Goal: Task Accomplishment & Management: Use online tool/utility

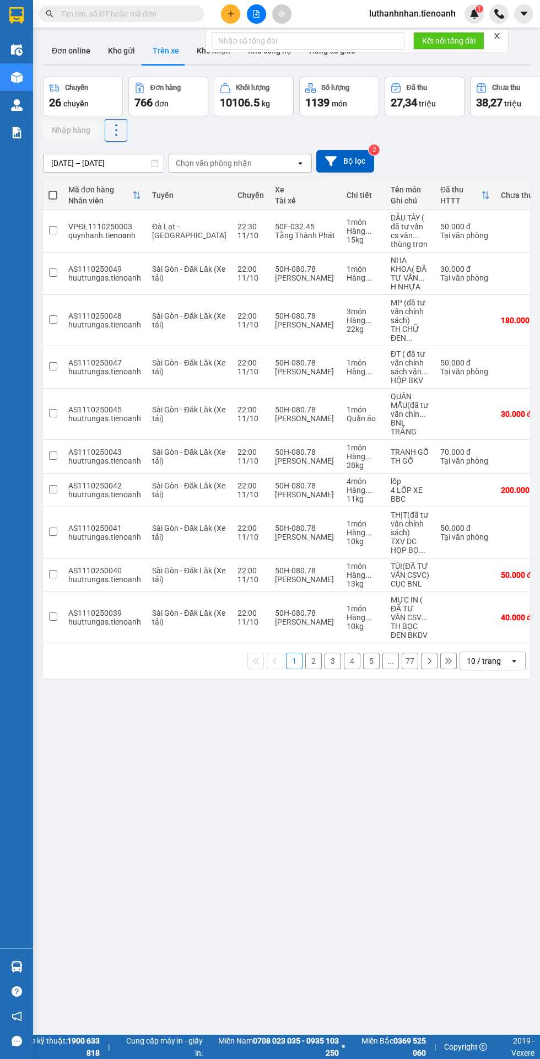
click at [236, 162] on div "Chọn văn phòng nhận" at bounding box center [214, 163] width 76 height 11
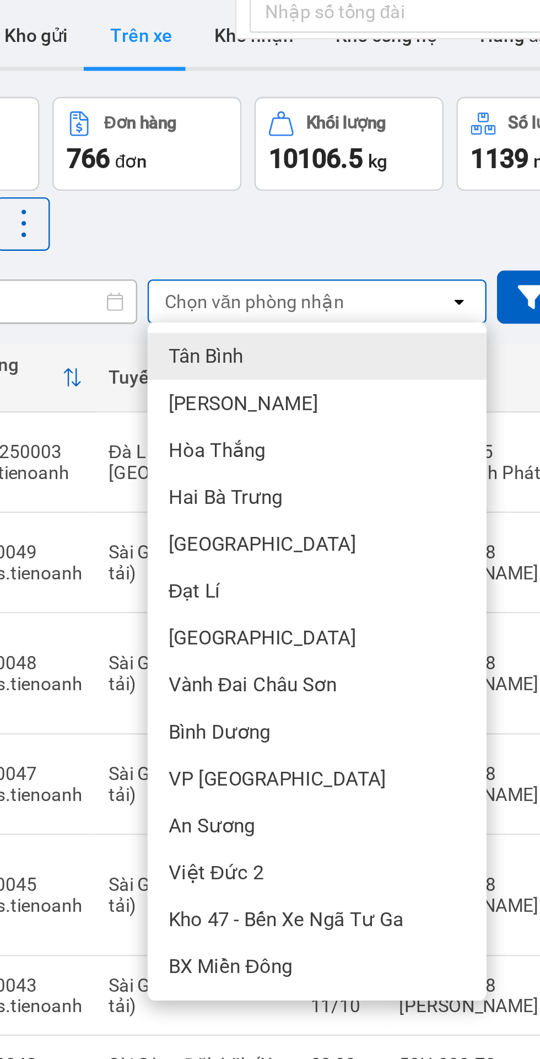
scroll to position [63, 0]
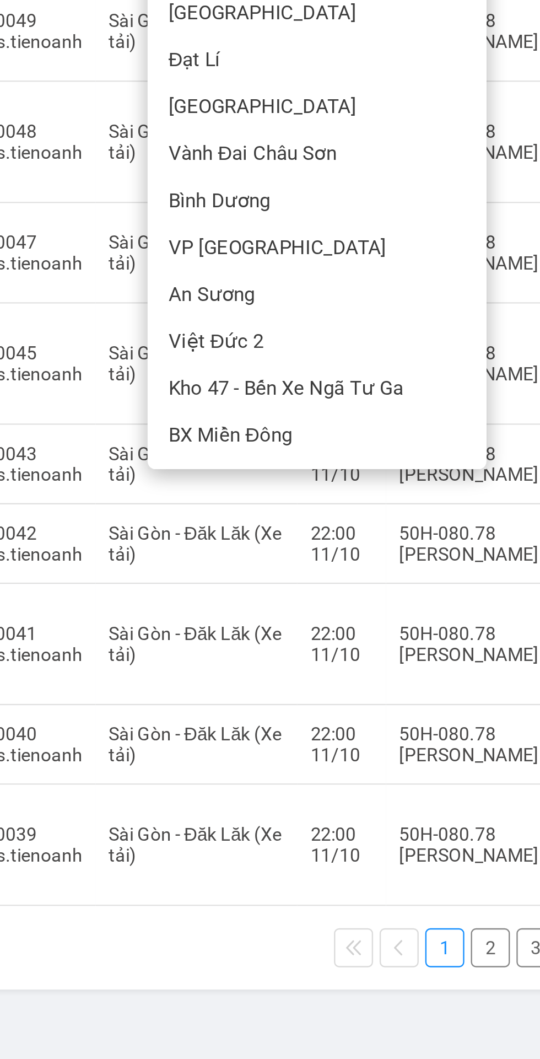
click at [209, 280] on span "Bình Dương" at bounding box center [198, 282] width 43 height 11
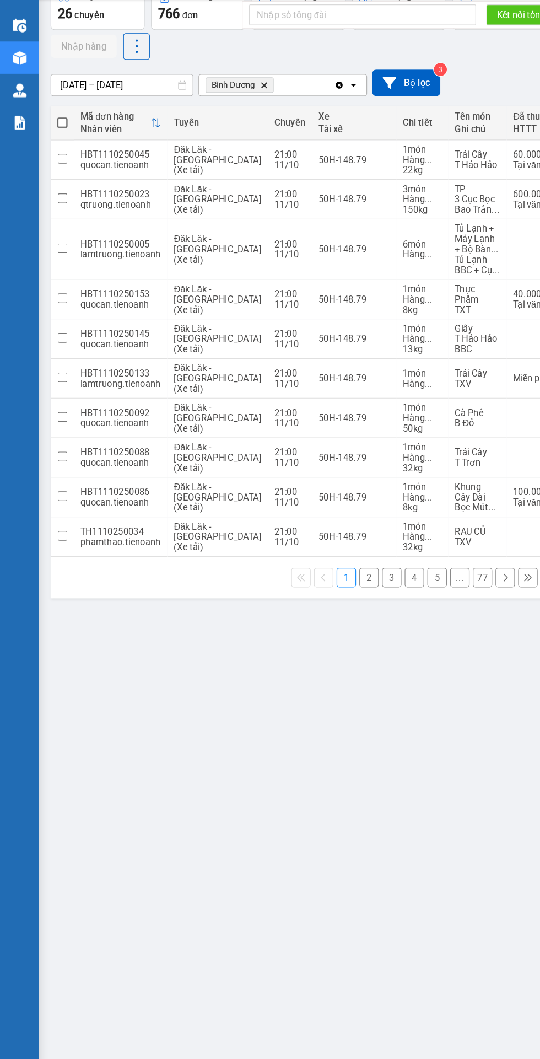
scroll to position [0, 0]
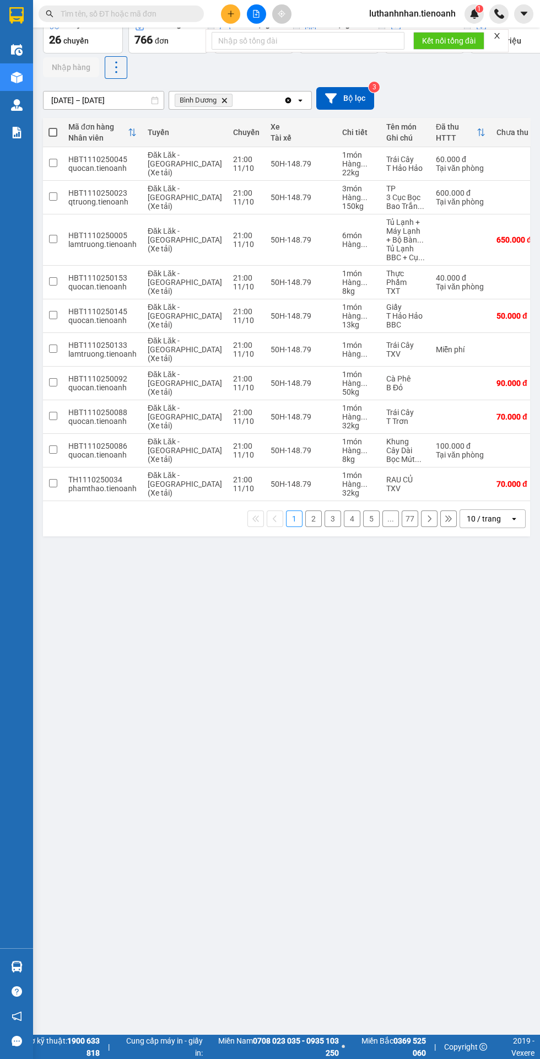
click at [479, 518] on div "10 / trang" at bounding box center [484, 518] width 34 height 11
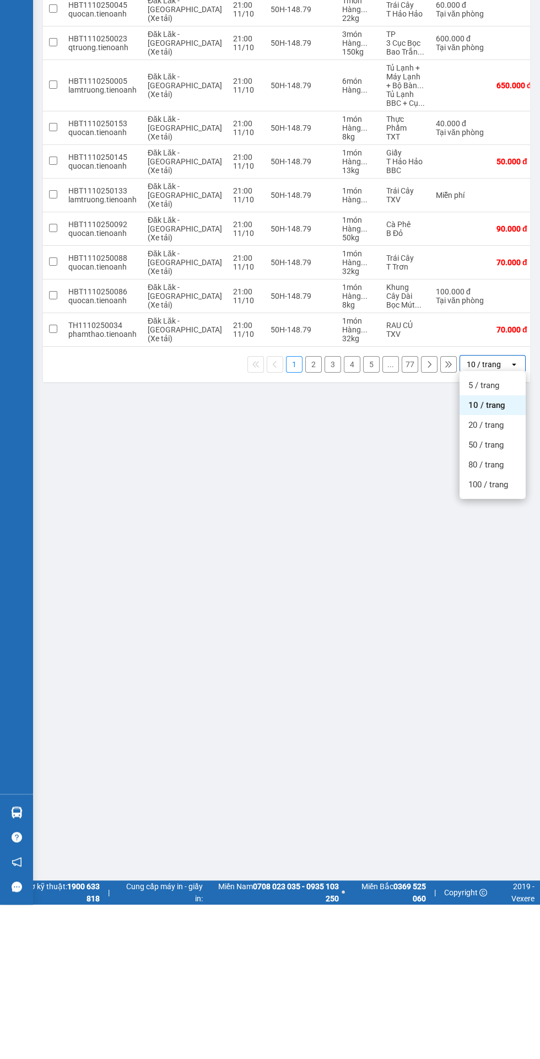
click at [500, 646] on div "100 / trang" at bounding box center [493, 639] width 66 height 20
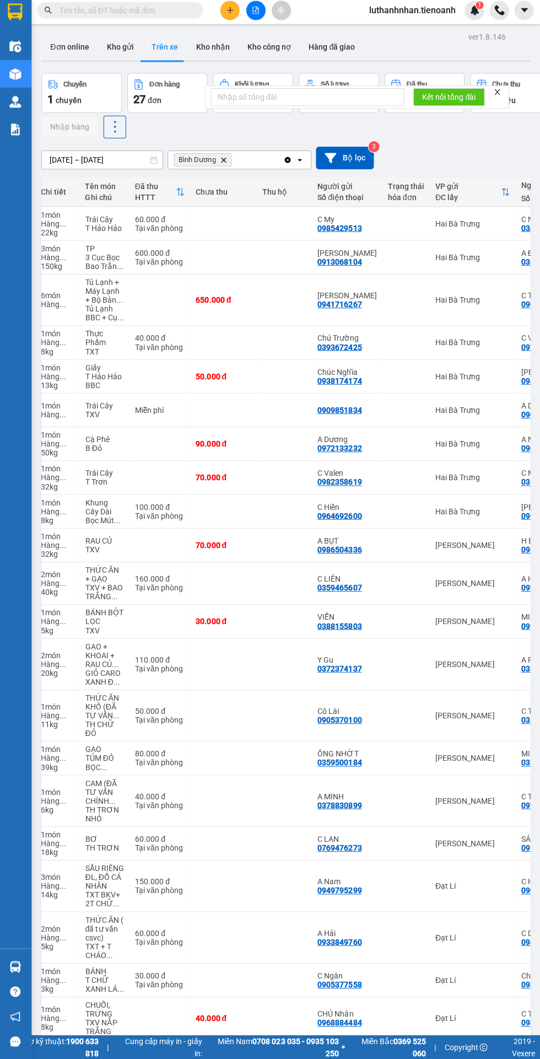
scroll to position [0, 305]
click at [204, 776] on td at bounding box center [224, 801] width 66 height 51
checkbox input "true"
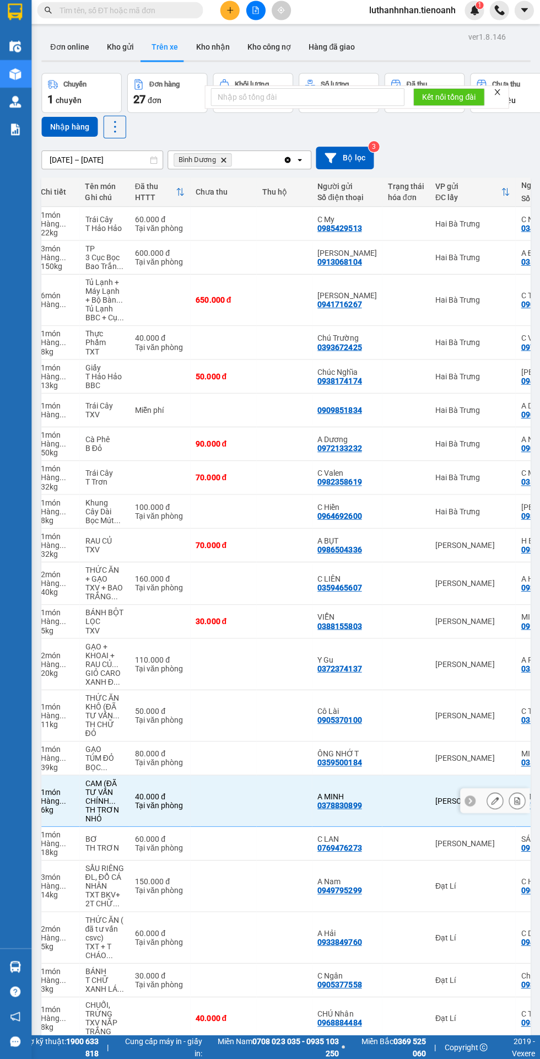
click at [202, 691] on td at bounding box center [224, 716] width 66 height 51
checkbox input "true"
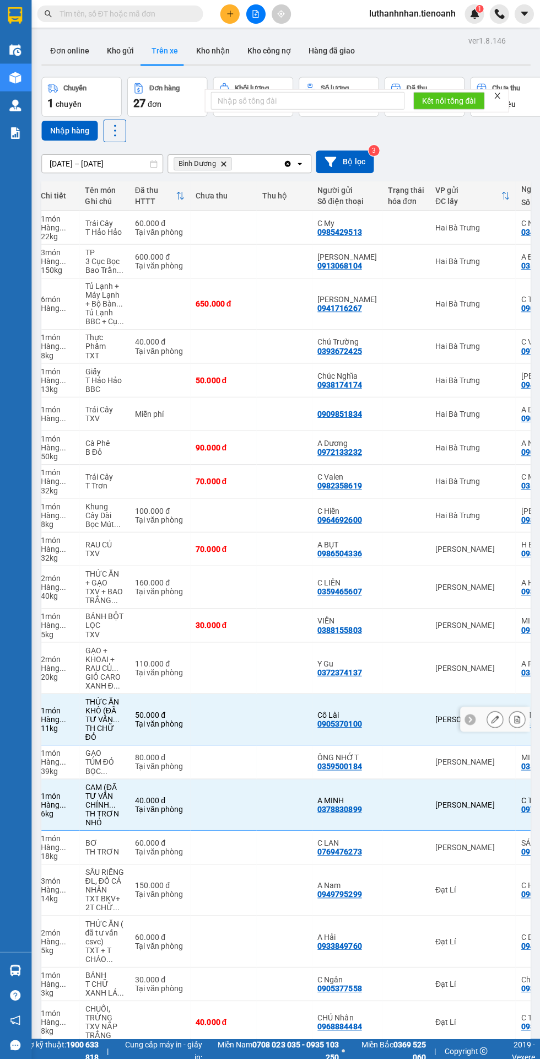
scroll to position [0, 0]
click at [191, 837] on td at bounding box center [224, 844] width 66 height 34
checkbox input "true"
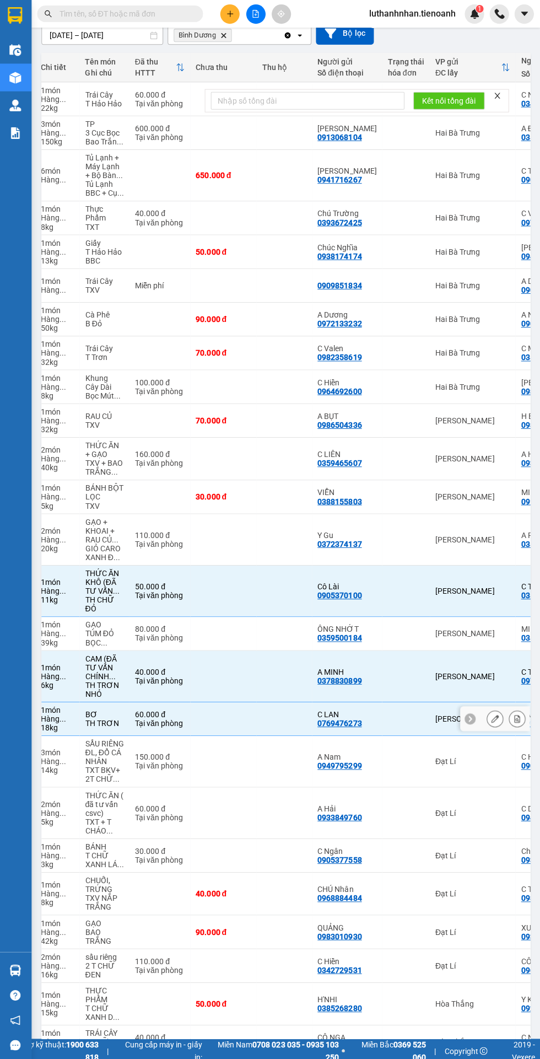
scroll to position [177, 0]
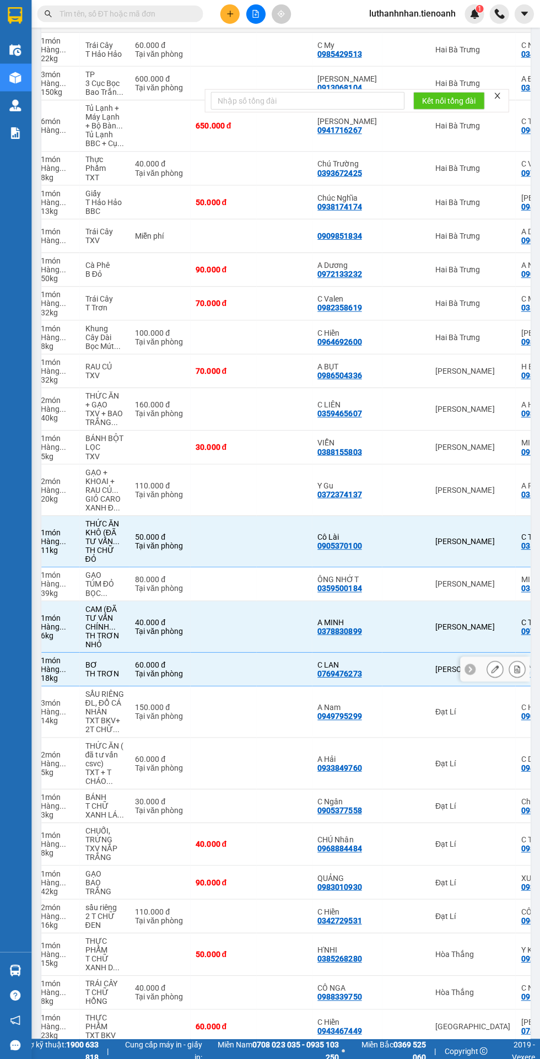
click at [134, 872] on td at bounding box center [161, 879] width 61 height 34
checkbox input "true"
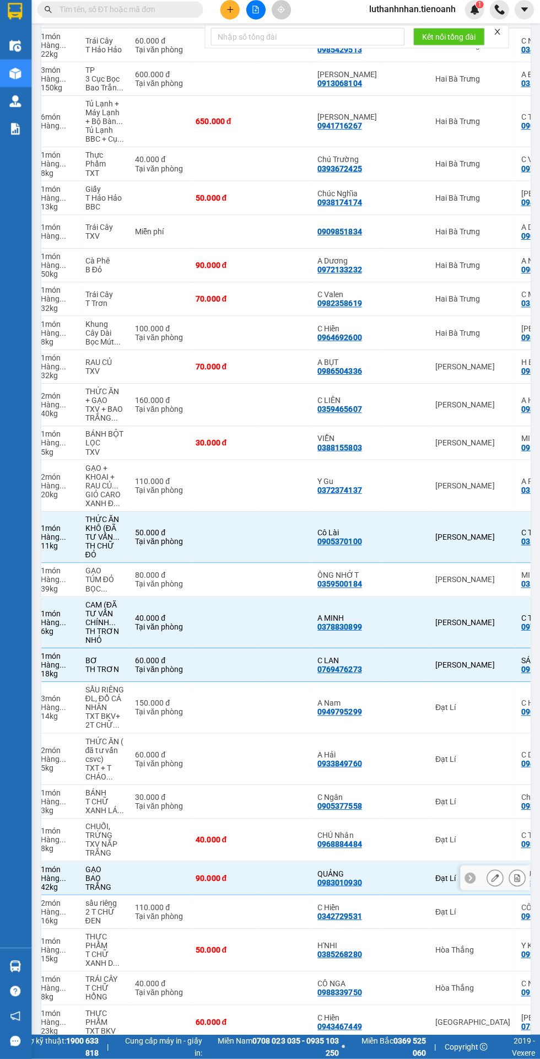
click at [210, 1045] on td "200.000 đ" at bounding box center [224, 1056] width 66 height 34
checkbox input "true"
click at [209, 574] on td at bounding box center [224, 582] width 66 height 34
checkbox input "true"
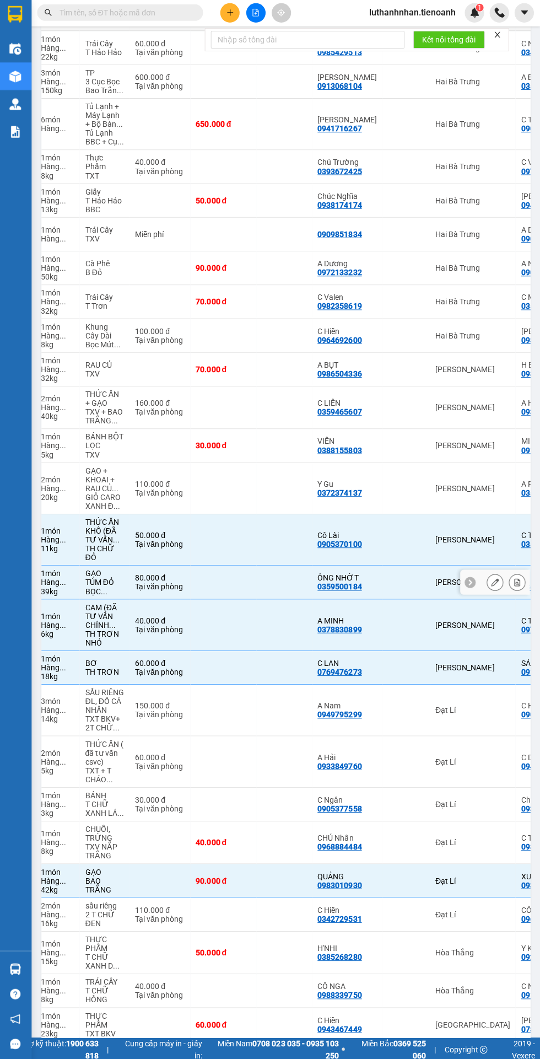
click at [257, 938] on td at bounding box center [284, 950] width 55 height 42
checkbox input "true"
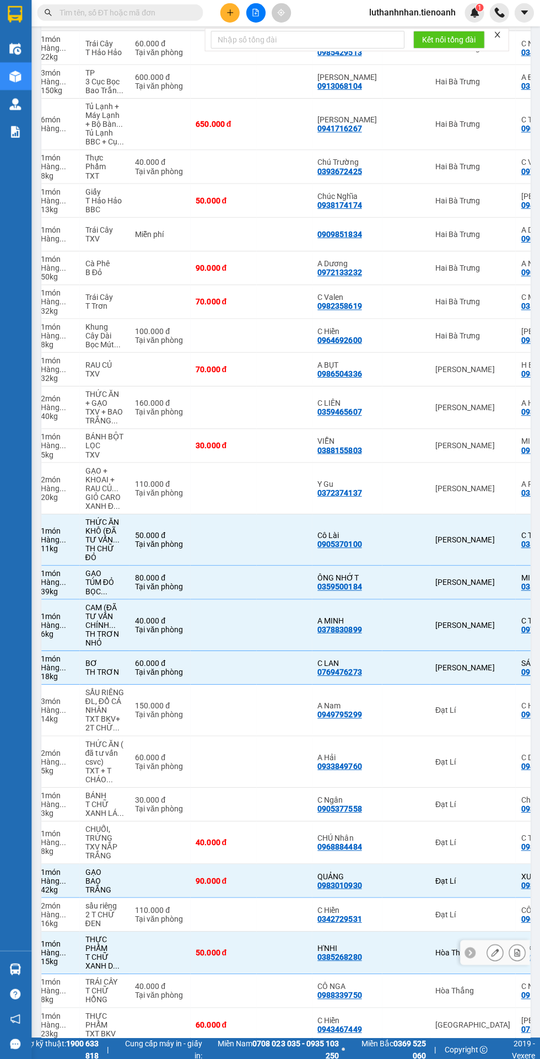
scroll to position [48, 0]
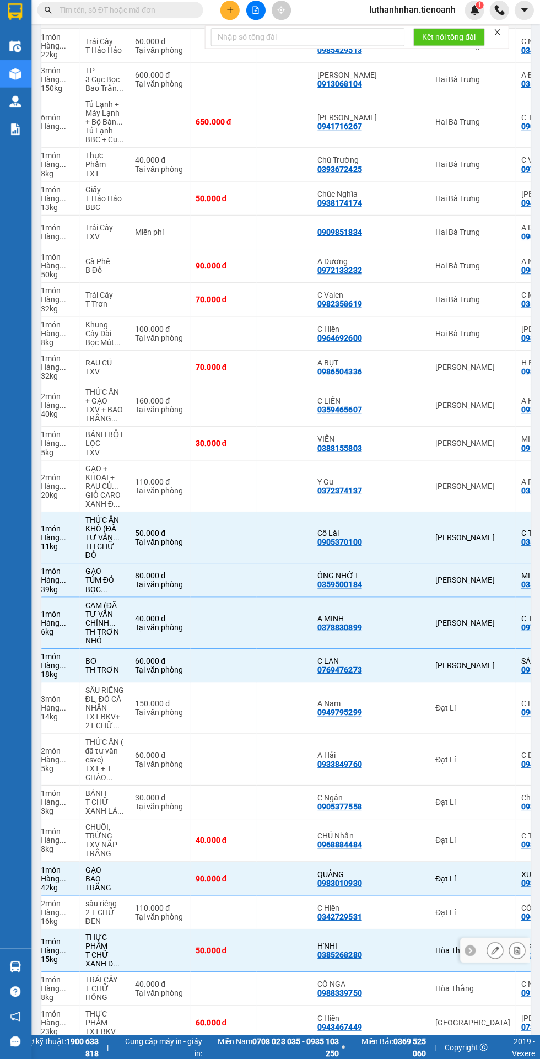
click at [132, 100] on td at bounding box center [161, 125] width 61 height 51
checkbox input "true"
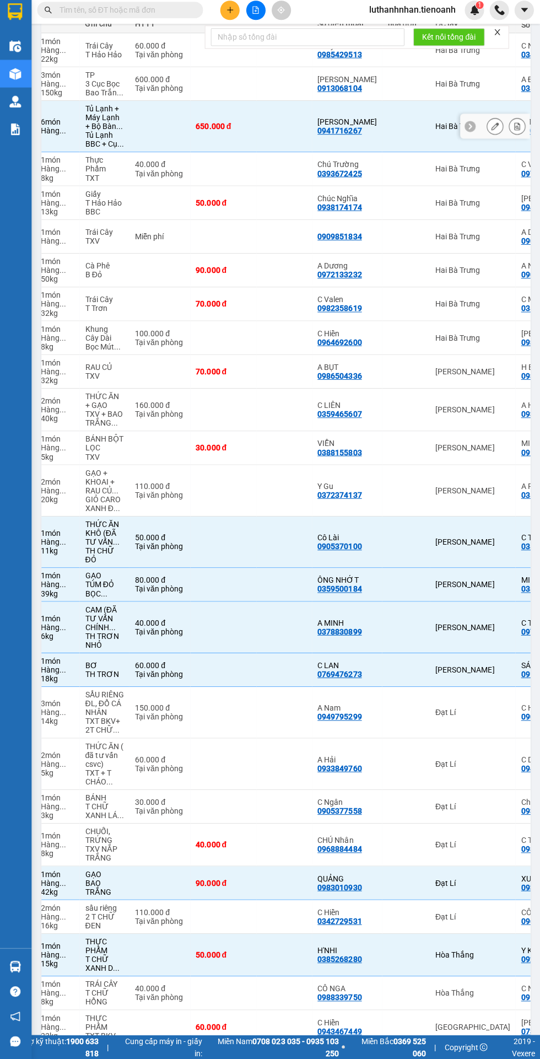
scroll to position [177, 0]
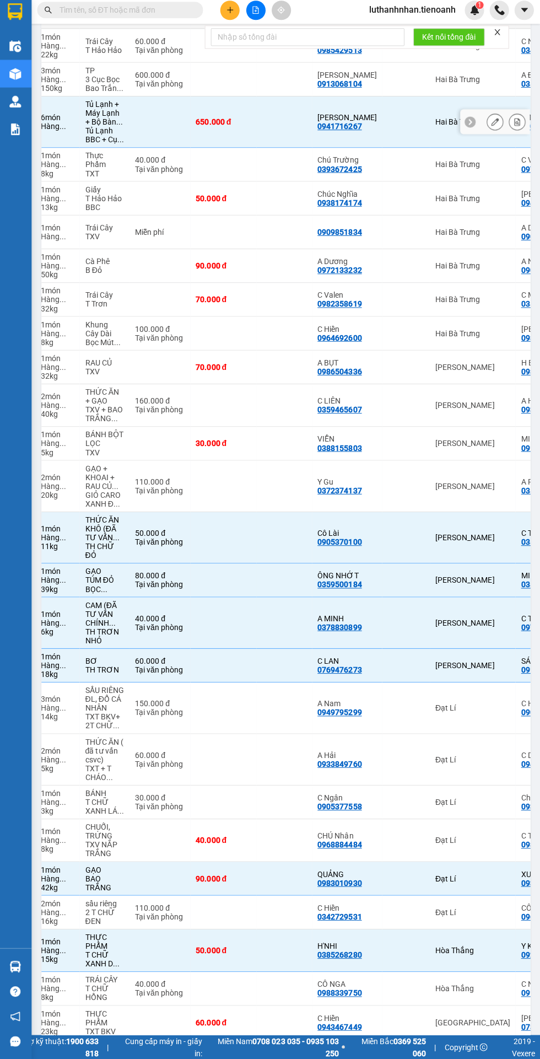
click at [196, 735] on td at bounding box center [224, 760] width 66 height 51
checkbox input "true"
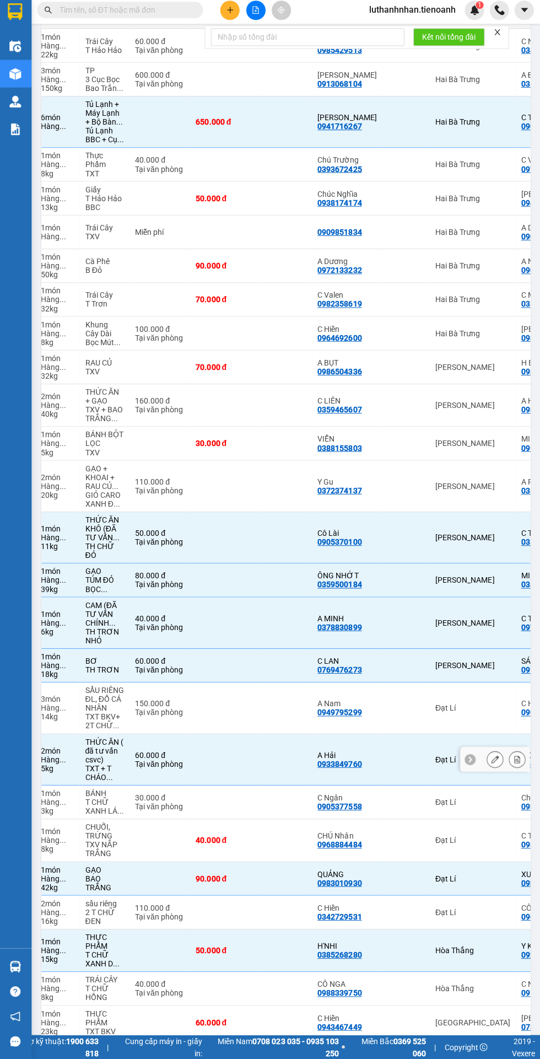
click at [212, 1005] on td "60.000 đ" at bounding box center [224, 1022] width 66 height 34
checkbox input "true"
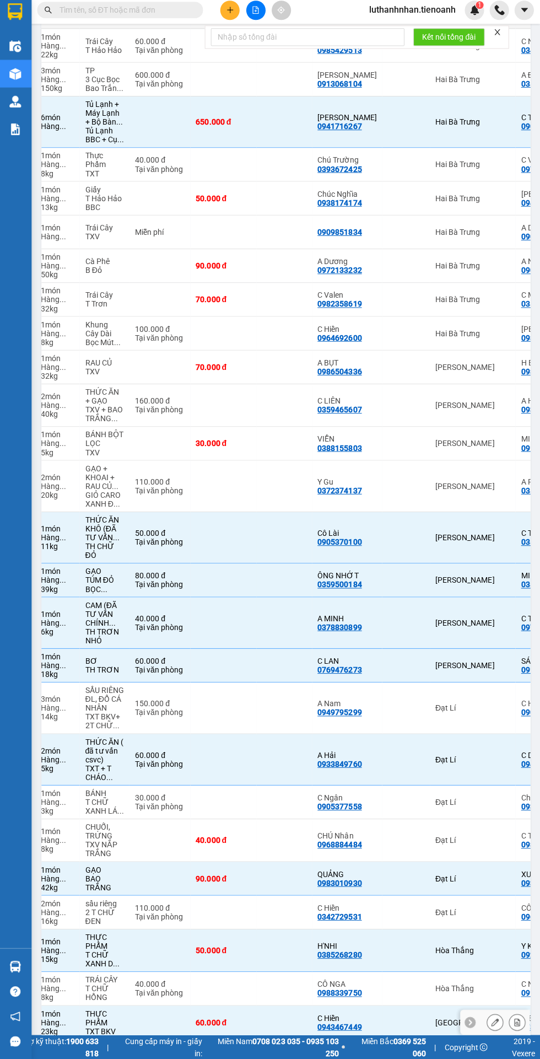
click at [132, 429] on td at bounding box center [161, 446] width 61 height 34
checkbox input "true"
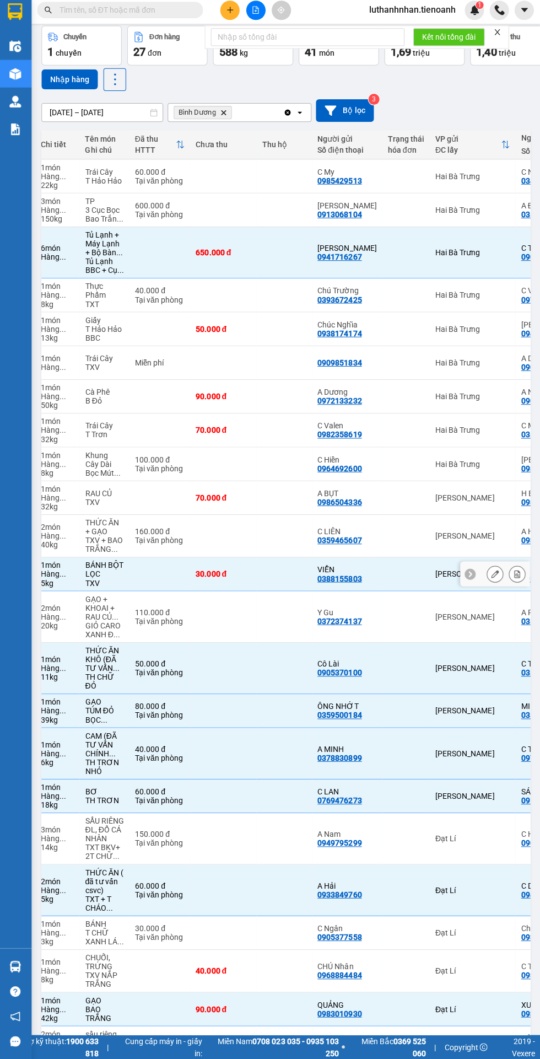
scroll to position [44, 0]
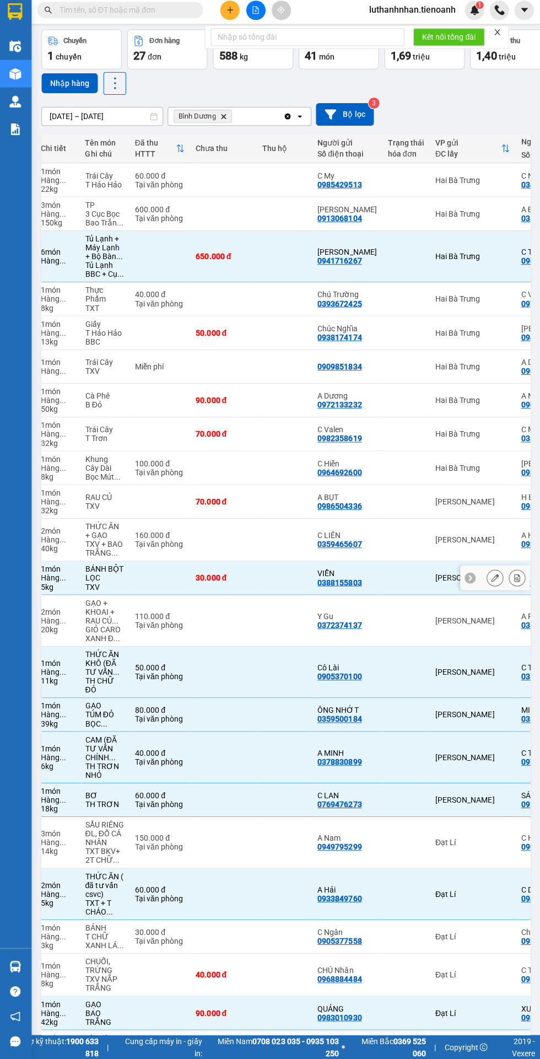
click at [204, 520] on td at bounding box center [224, 541] width 66 height 42
checkbox input "true"
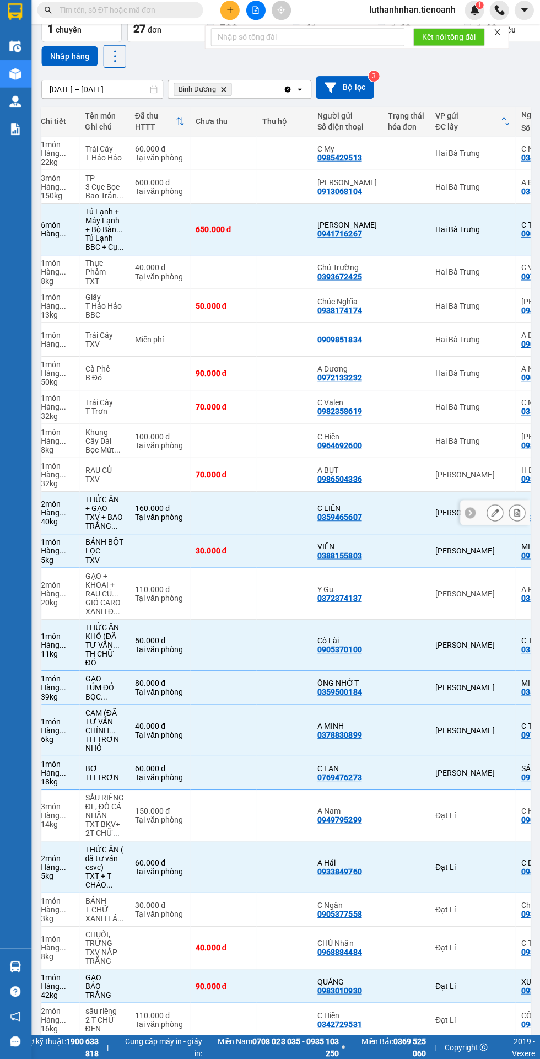
scroll to position [69, 0]
click at [136, 444] on div "Tại văn phòng" at bounding box center [161, 448] width 50 height 9
checkbox input "true"
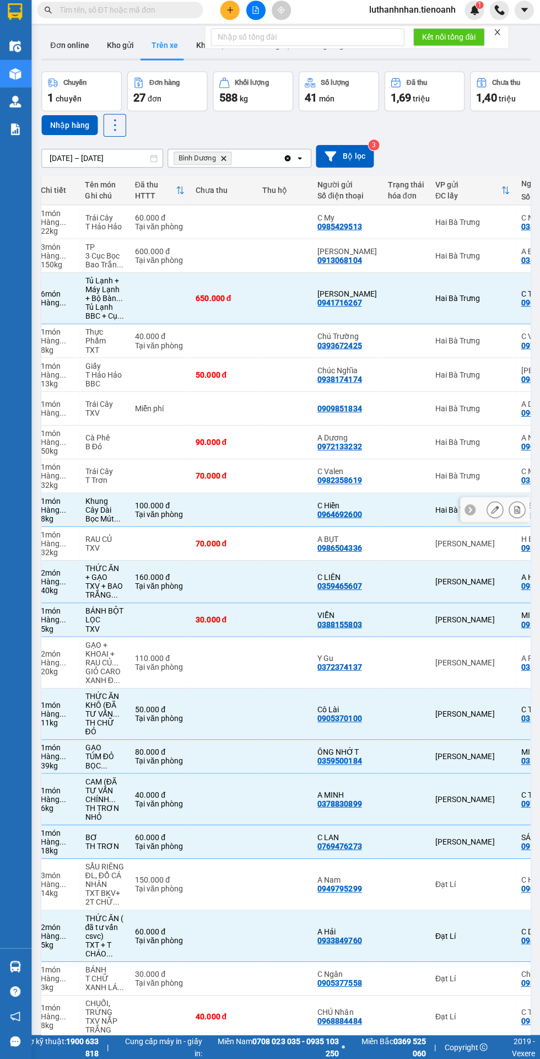
scroll to position [1, 0]
click at [196, 327] on td at bounding box center [224, 344] width 66 height 34
checkbox input "true"
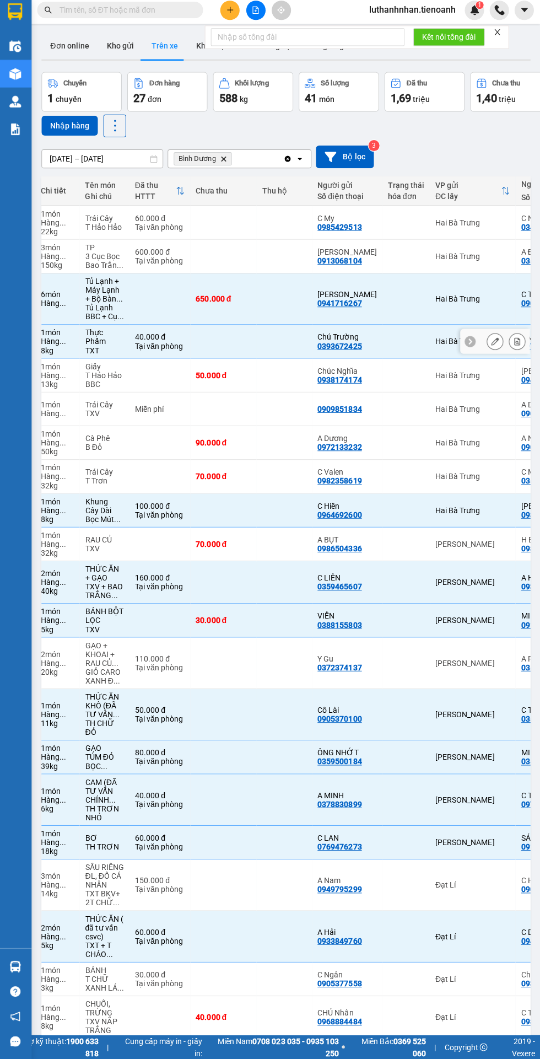
click at [24, 948] on div "Điều hành xe Kho hàng mới Quản Lý Quản lý chuyến Quản lý khách hàng Quản lý khá…" at bounding box center [16, 492] width 33 height 912
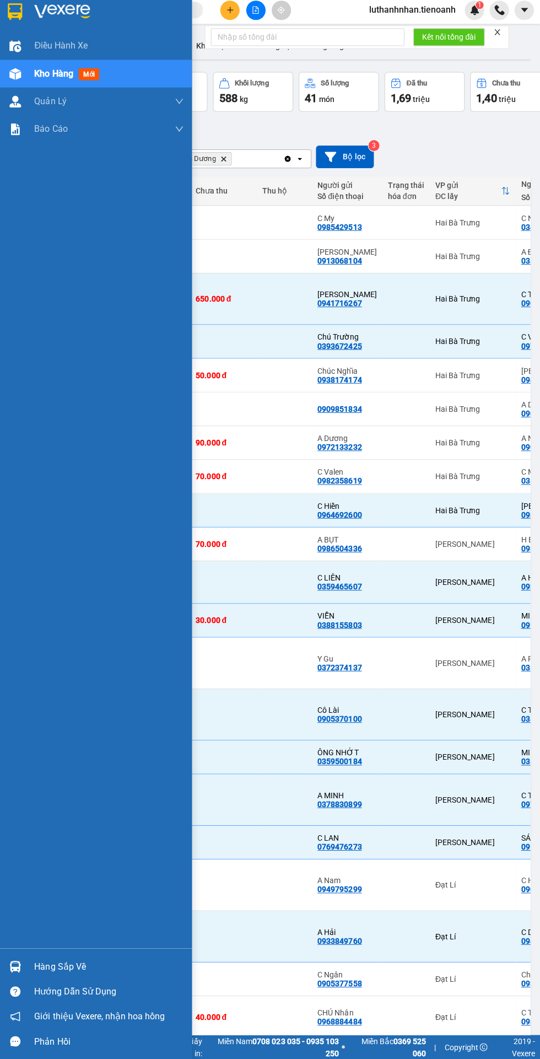
click at [530, 967] on div at bounding box center [530, 979] width 0 height 25
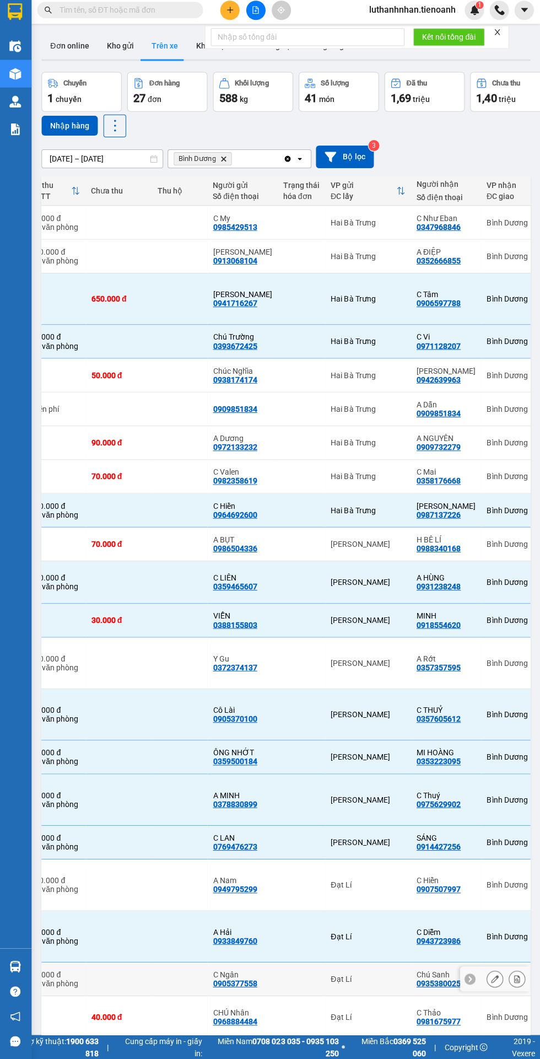
scroll to position [0, 409]
click at [154, 996] on td at bounding box center [181, 1017] width 55 height 42
checkbox input "true"
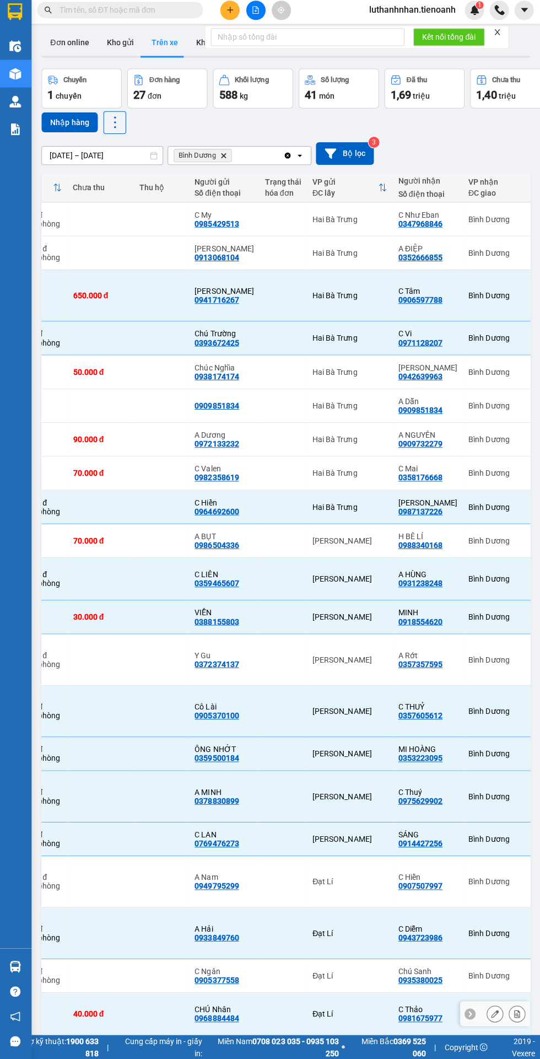
scroll to position [0, 0]
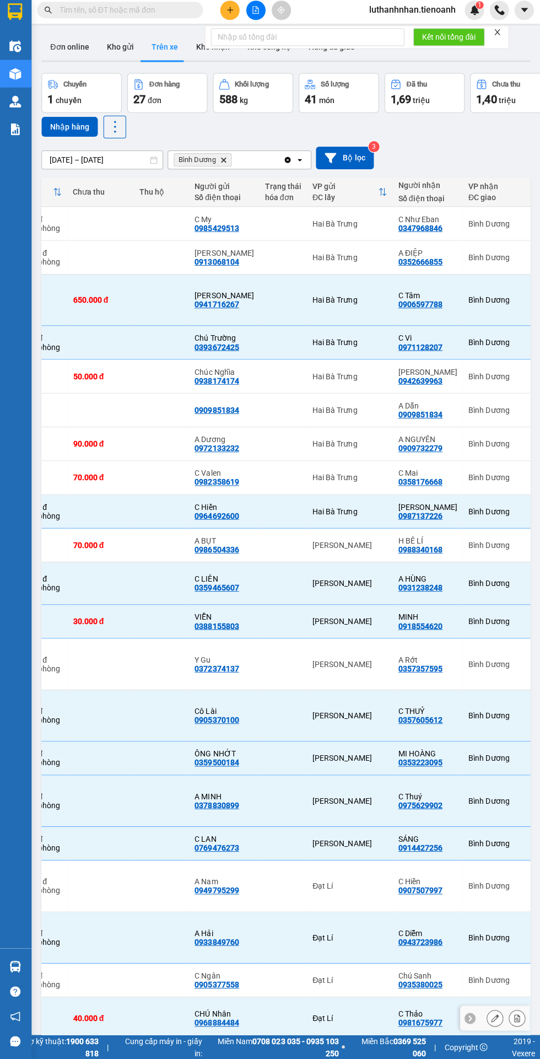
click at [266, 408] on div at bounding box center [284, 412] width 36 height 9
checkbox input "true"
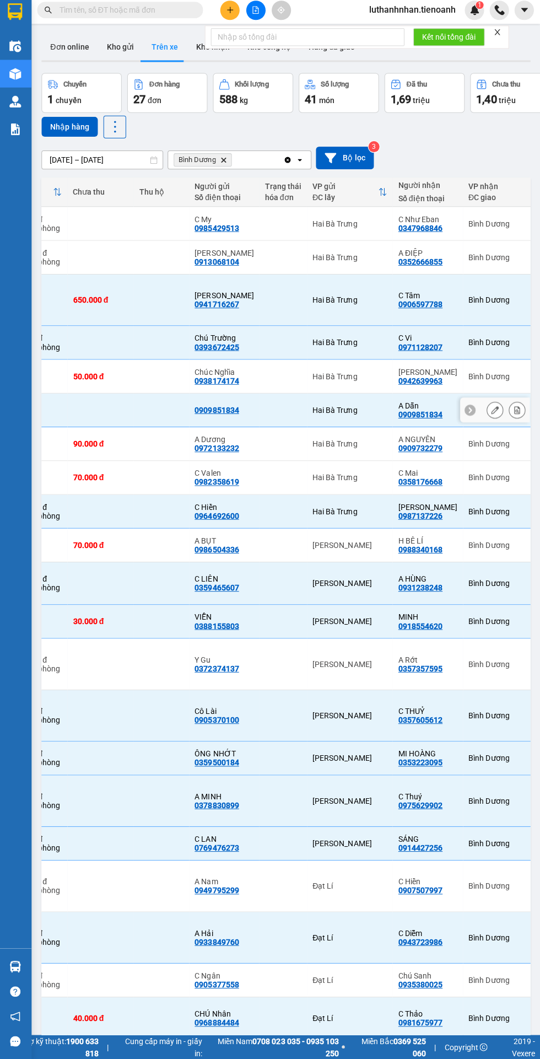
click at [1, 639] on div "Điều hành xe Kho hàng mới Quản Lý Quản lý chuyến Quản lý khách hàng Quản lý khá…" at bounding box center [16, 492] width 33 height 912
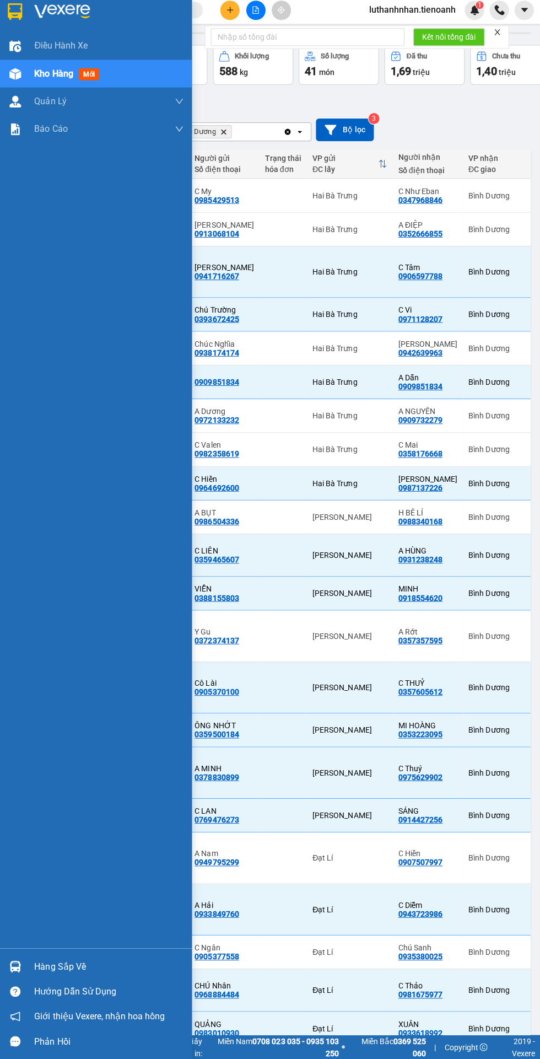
scroll to position [29, 0]
click at [307, 501] on td "[PERSON_NAME]" at bounding box center [349, 518] width 85 height 34
checkbox input "true"
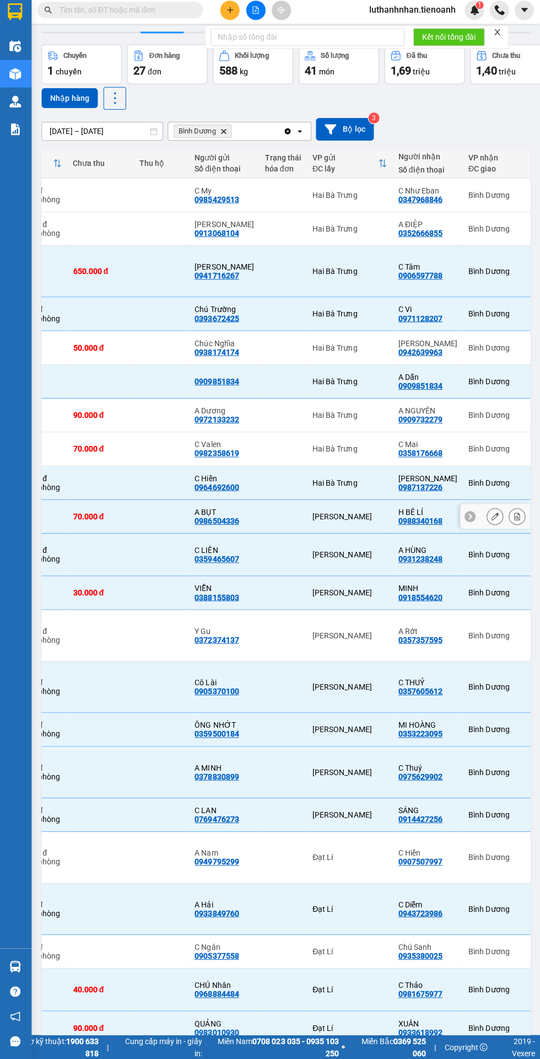
click at [530, 1049] on div at bounding box center [530, 1061] width 0 height 25
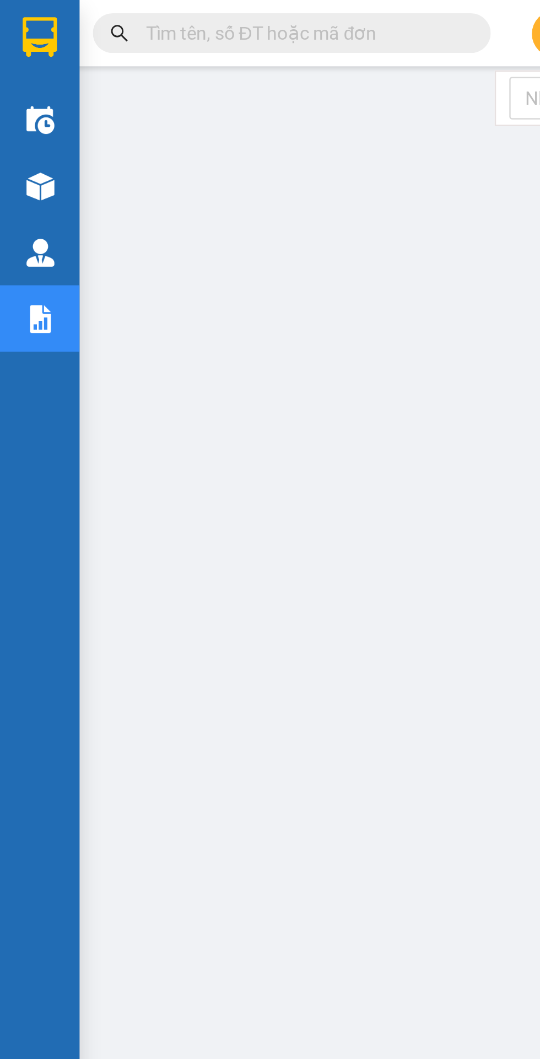
click at [11, 76] on img at bounding box center [17, 78] width 12 height 12
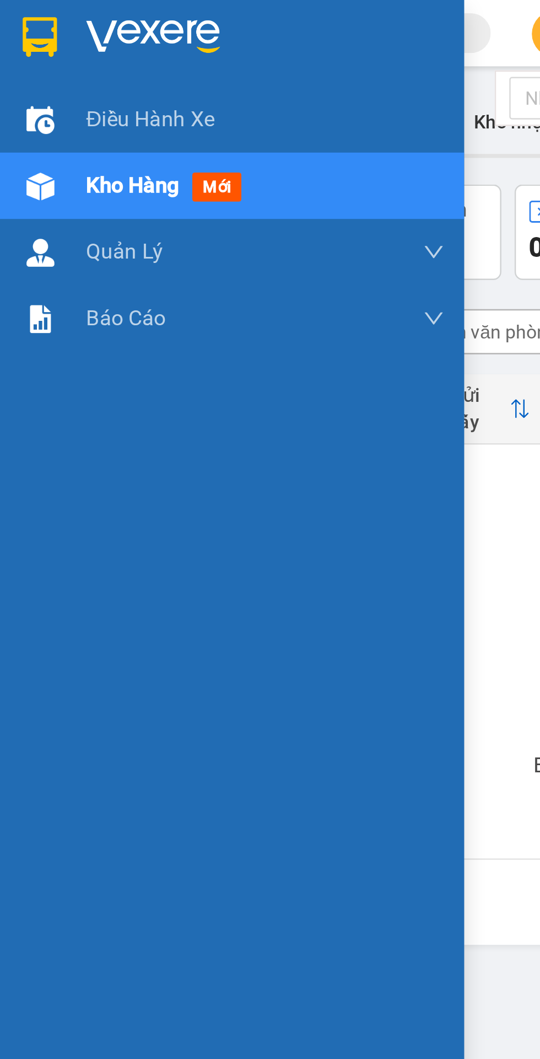
click at [209, 274] on div "Không có đơn hàng nào. Bạn thử điều chỉnh lại bộ lọc nhé!" at bounding box center [286, 270] width 476 height 165
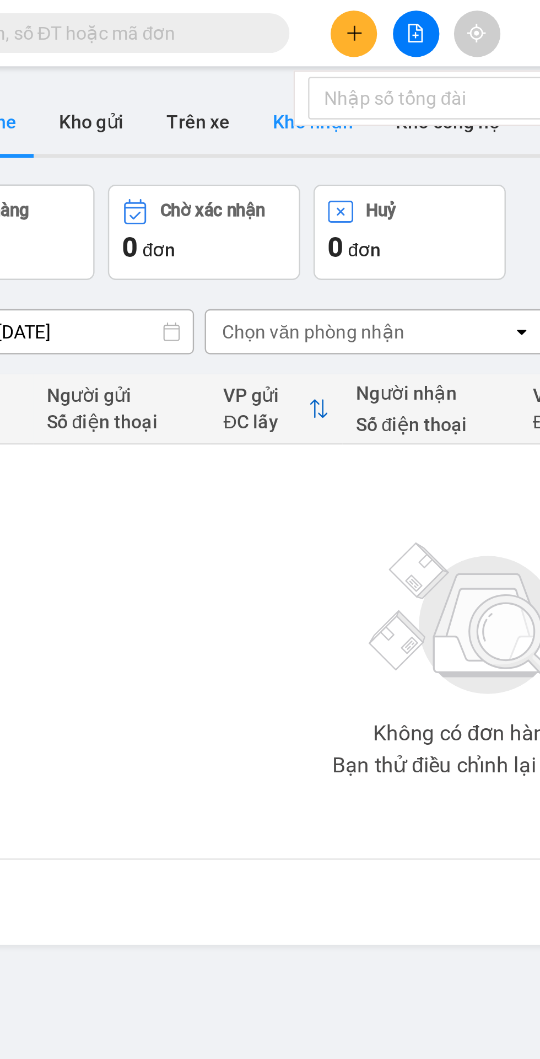
click at [197, 52] on button "Kho nhận" at bounding box center [213, 50] width 51 height 26
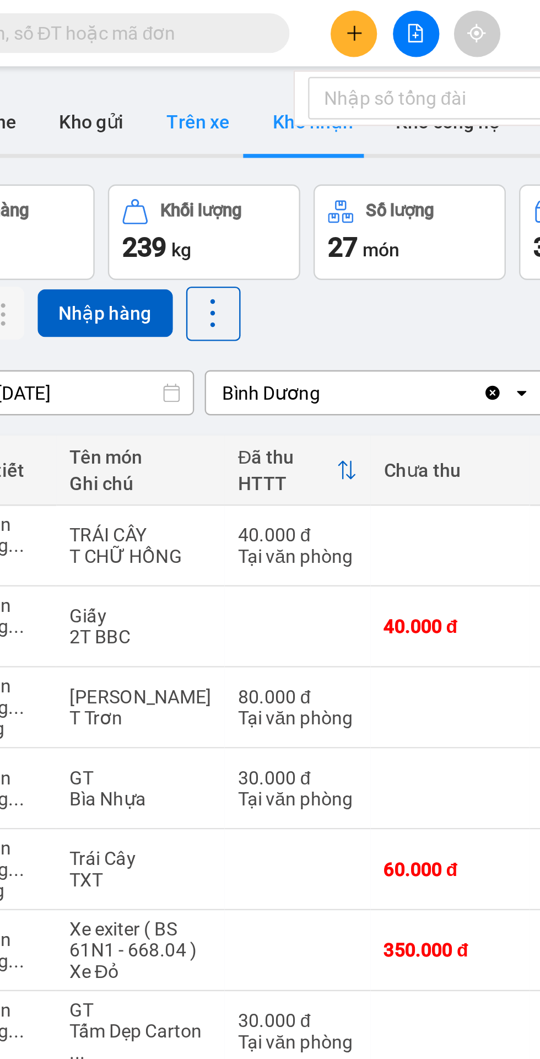
click at [168, 52] on button "Trên xe" at bounding box center [166, 50] width 44 height 26
type input "[DATE] – [DATE]"
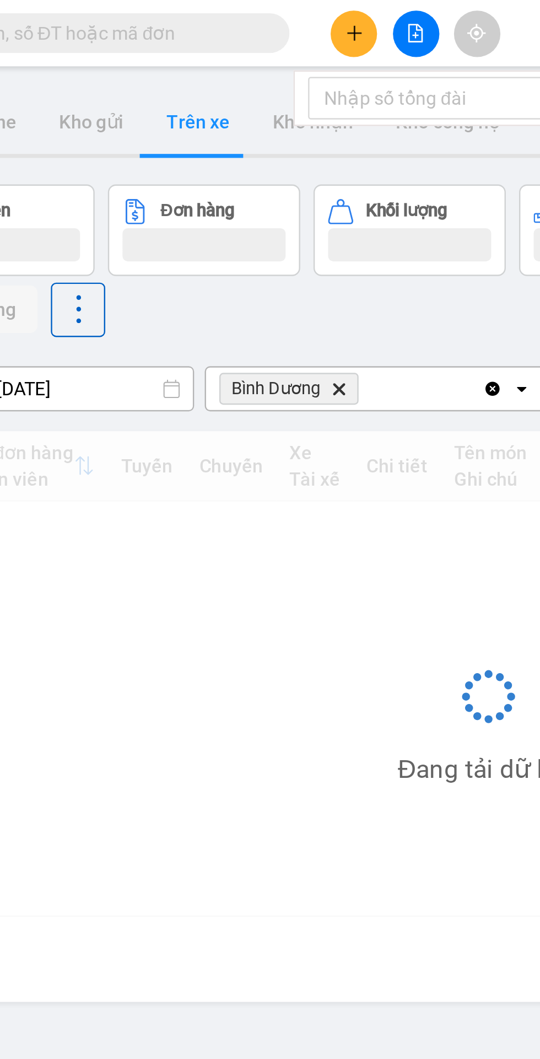
click at [167, 50] on button "Trên xe" at bounding box center [166, 50] width 44 height 26
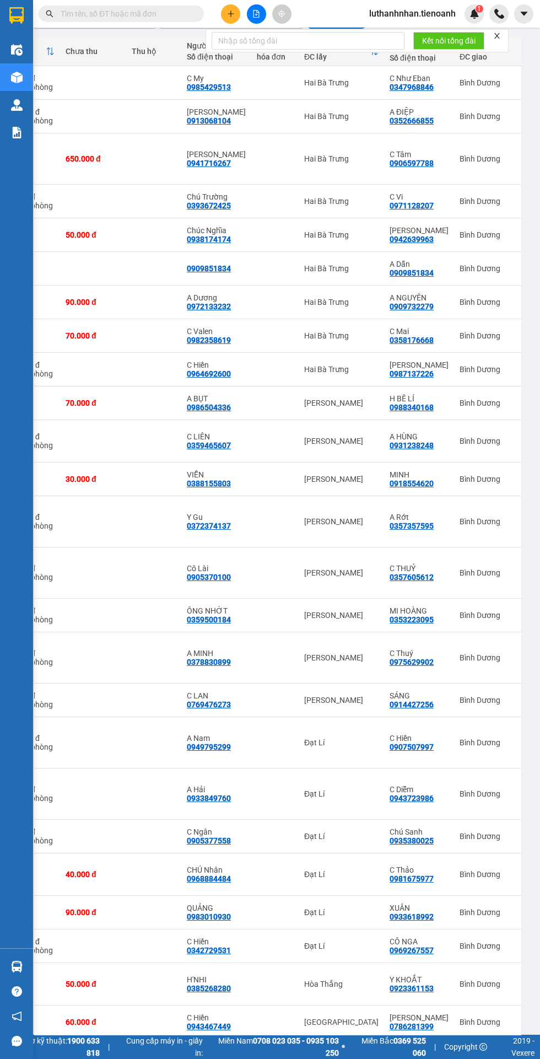
click at [251, 1045] on td at bounding box center [274, 1056] width 47 height 34
checkbox input "true"
click at [251, 1011] on td at bounding box center [274, 1022] width 47 height 34
checkbox input "true"
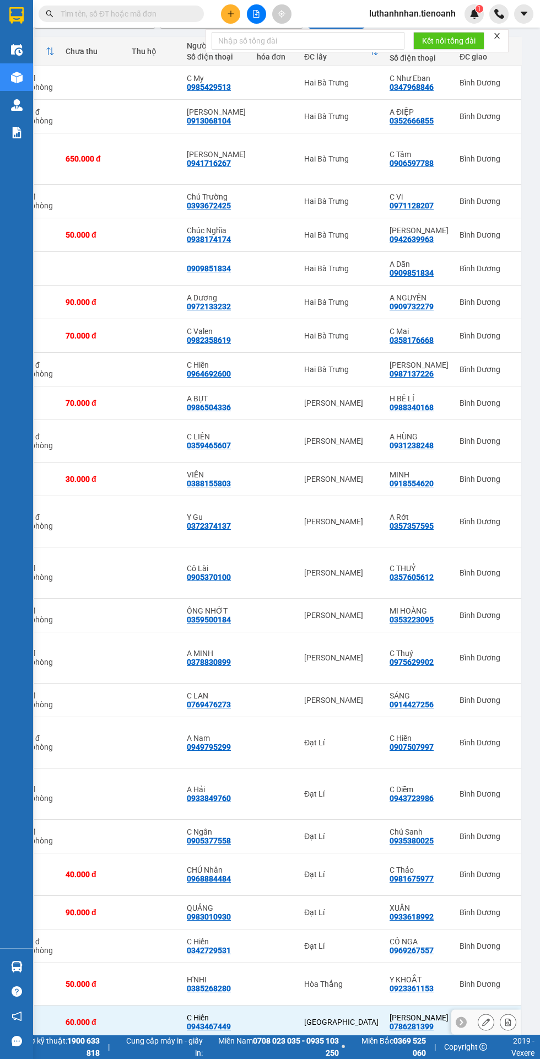
click at [304, 981] on div "Hòa Thắng" at bounding box center [341, 983] width 74 height 9
checkbox input "true"
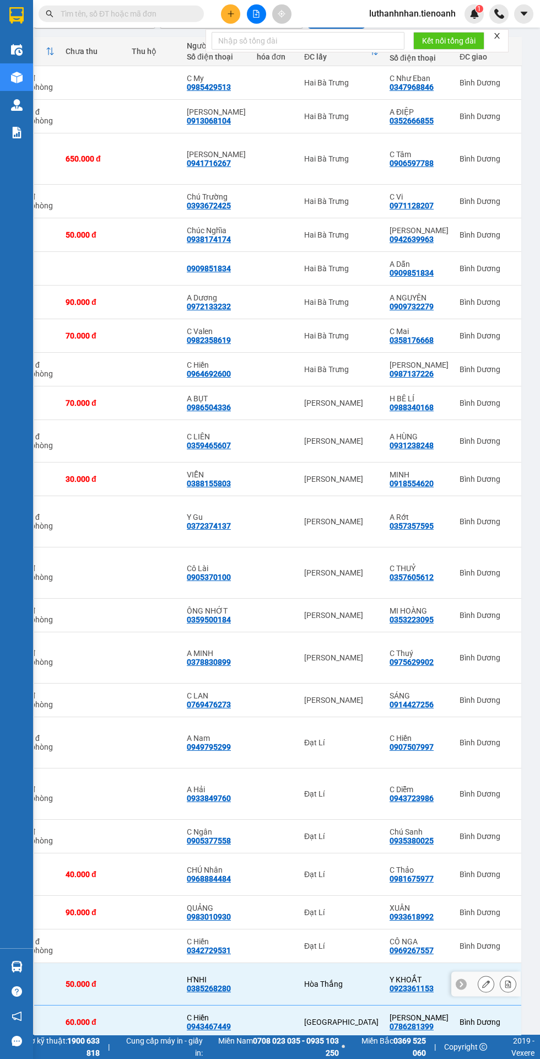
click at [304, 941] on div "Đạt Lí" at bounding box center [341, 945] width 74 height 9
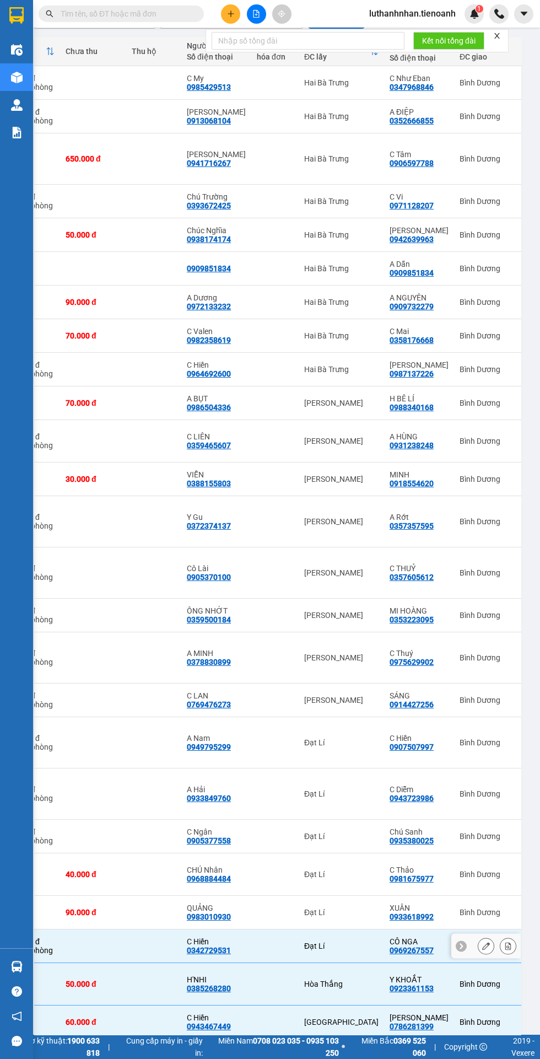
checkbox input "true"
click at [314, 908] on div "Đạt Lí" at bounding box center [341, 912] width 74 height 9
checkbox input "true"
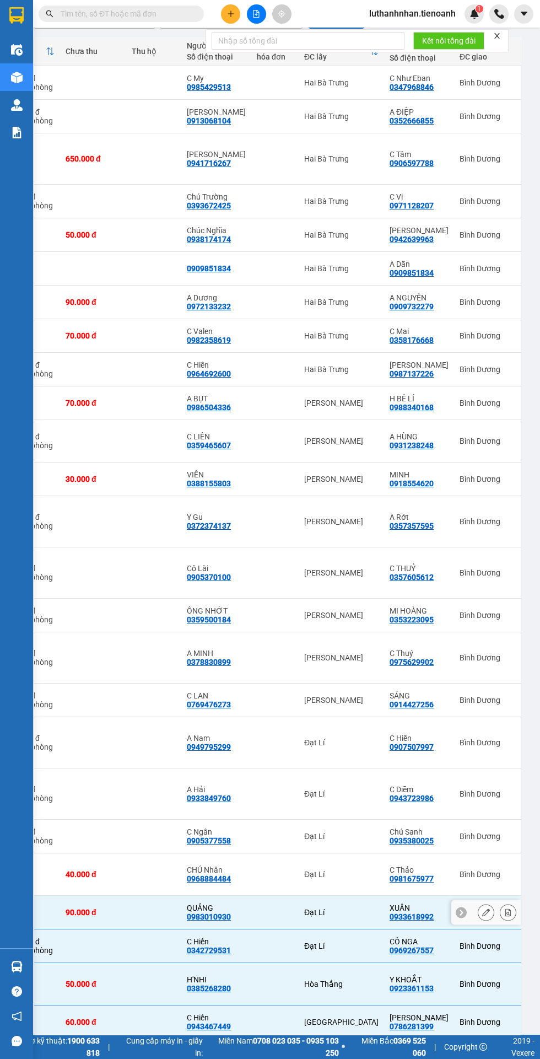
click at [304, 870] on div "Đạt Lí" at bounding box center [341, 874] width 74 height 9
checkbox input "true"
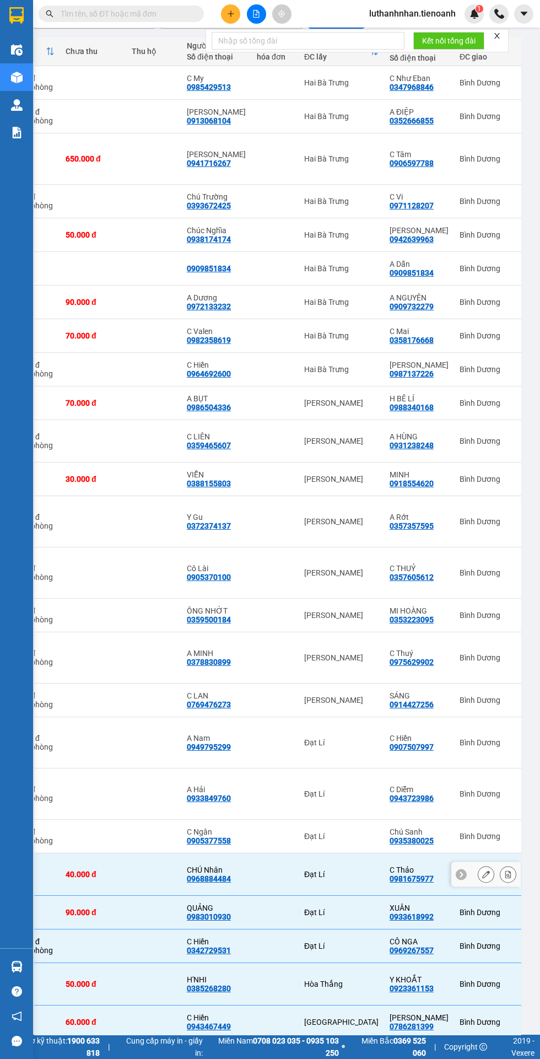
click at [308, 792] on div "Đạt Lí" at bounding box center [341, 793] width 74 height 9
checkbox input "true"
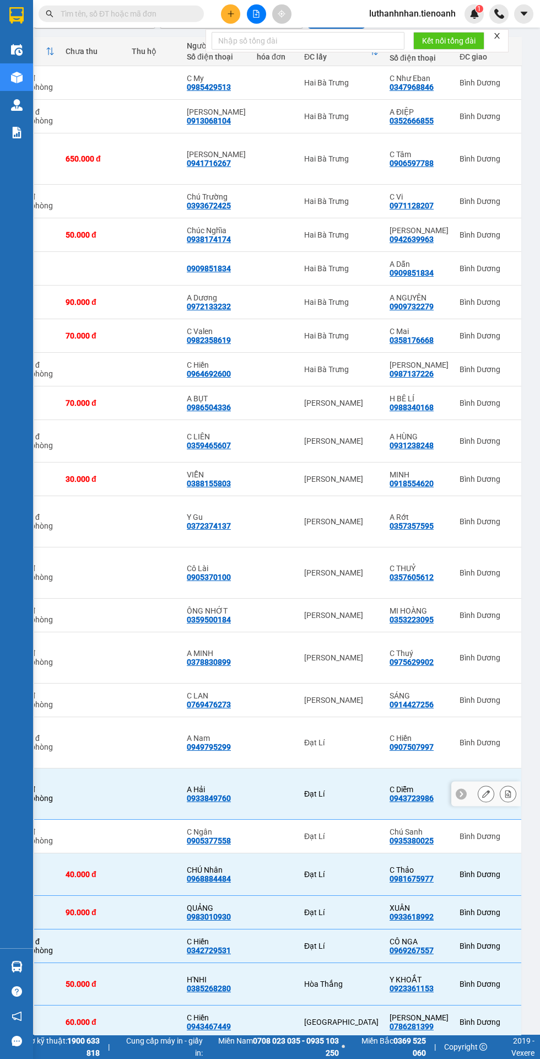
click at [316, 695] on div "[PERSON_NAME]" at bounding box center [341, 699] width 74 height 9
checkbox input "true"
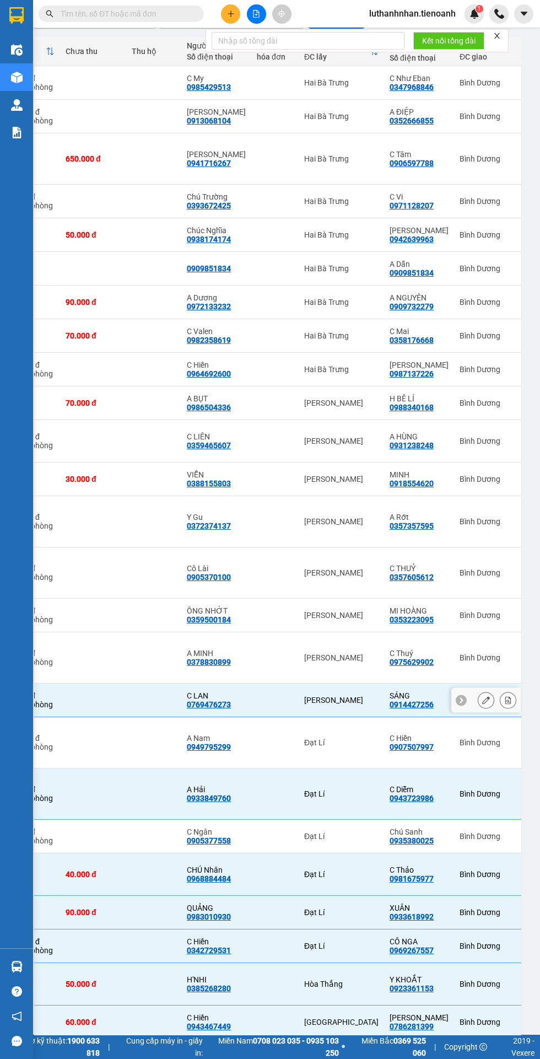
click at [310, 653] on div "[PERSON_NAME]" at bounding box center [341, 657] width 74 height 9
checkbox input "true"
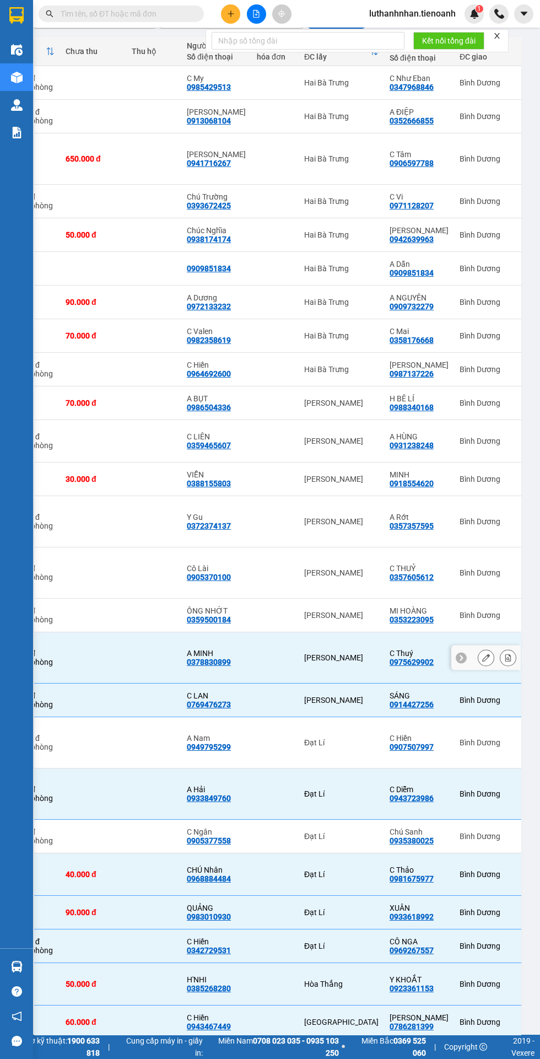
click at [319, 611] on div "[PERSON_NAME]" at bounding box center [341, 615] width 74 height 9
checkbox input "true"
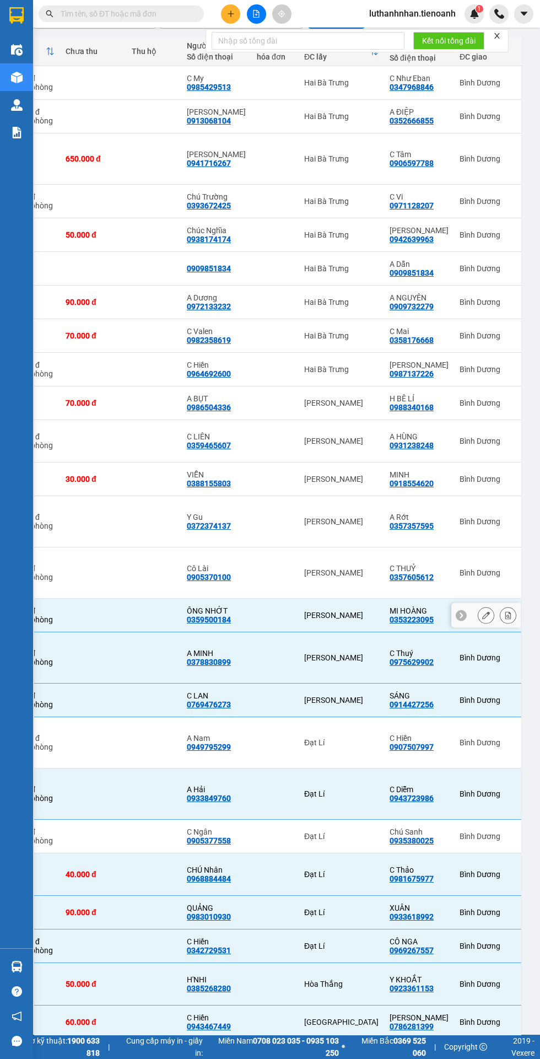
click at [323, 559] on td "[PERSON_NAME]" at bounding box center [341, 572] width 85 height 51
checkbox input "true"
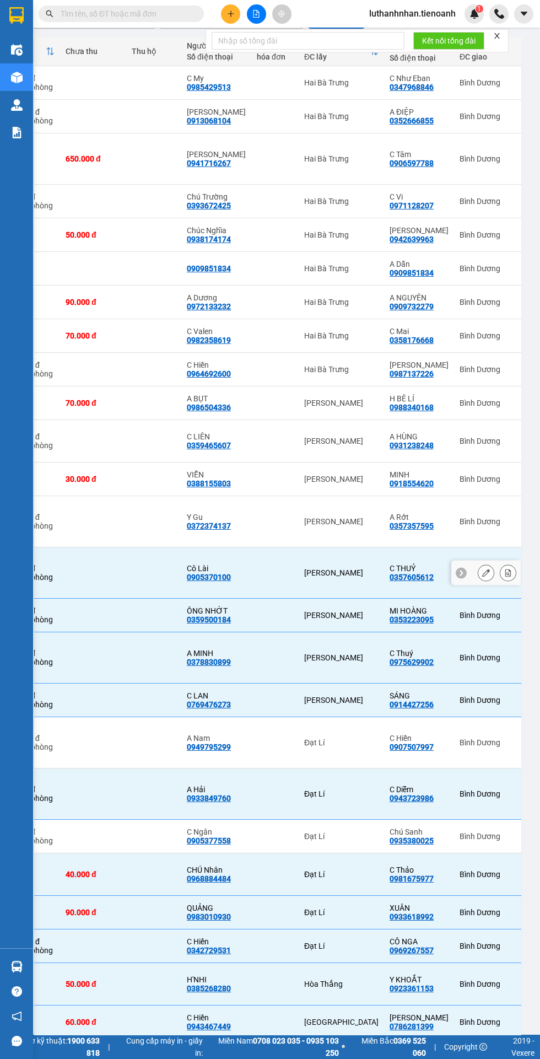
click at [390, 521] on div "0357357595" at bounding box center [412, 525] width 44 height 9
click at [390, 479] on div "0918554620" at bounding box center [412, 483] width 44 height 9
click at [316, 519] on div "[PERSON_NAME]" at bounding box center [341, 521] width 74 height 9
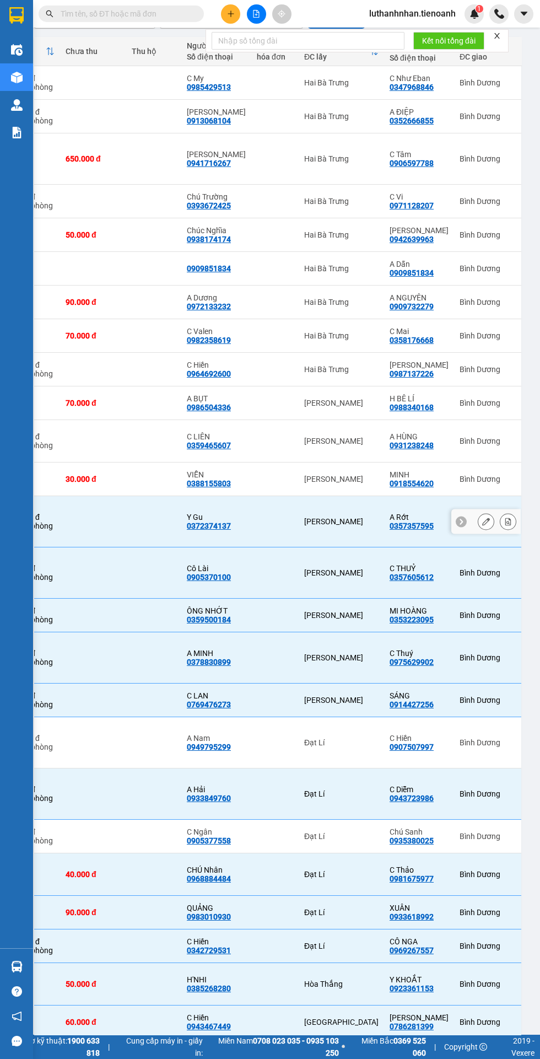
click at [322, 517] on div "[PERSON_NAME]" at bounding box center [341, 521] width 74 height 9
checkbox input "false"
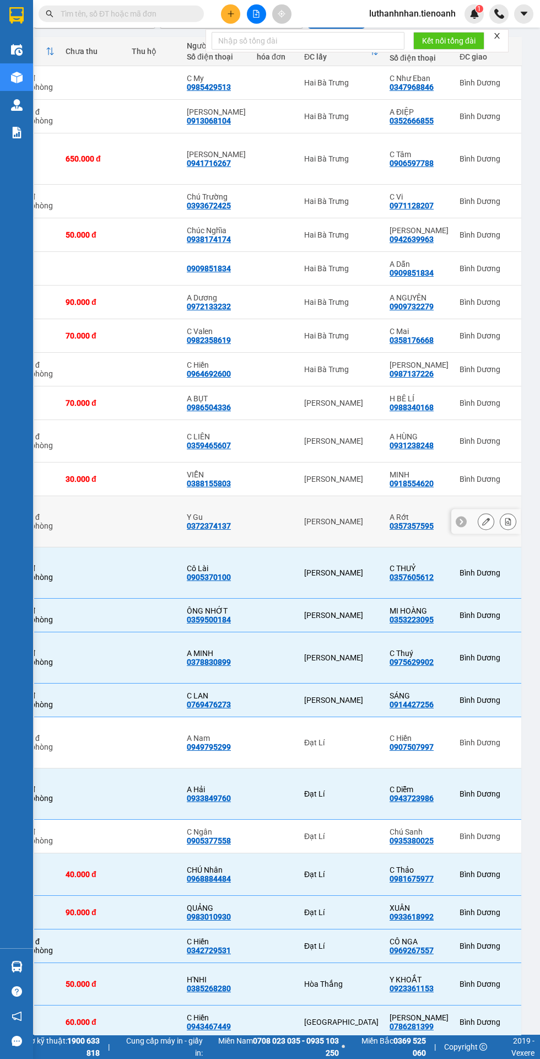
click at [304, 474] on div "[PERSON_NAME]" at bounding box center [341, 478] width 74 height 9
checkbox input "true"
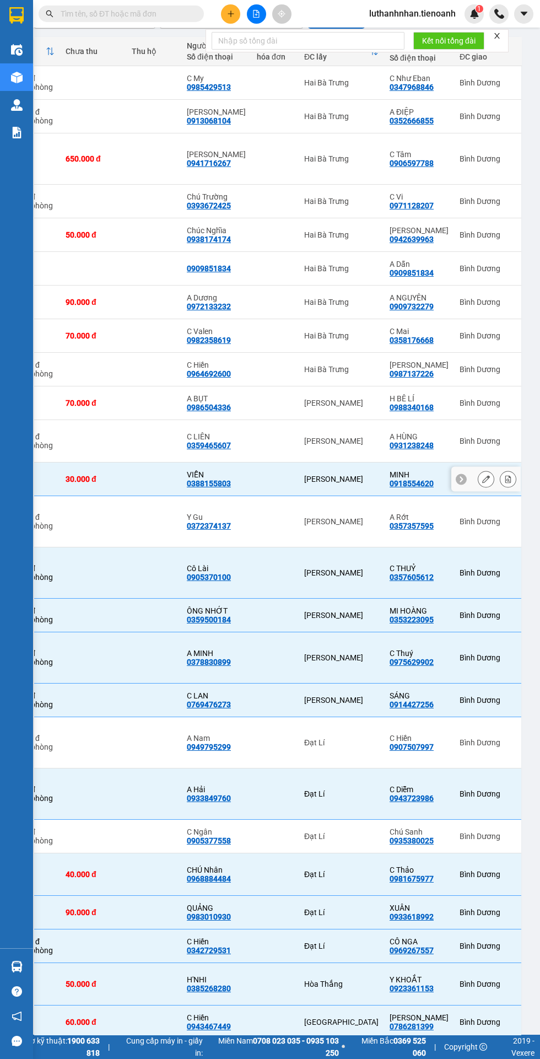
click at [314, 436] on div "[PERSON_NAME]" at bounding box center [341, 440] width 74 height 9
checkbox input "true"
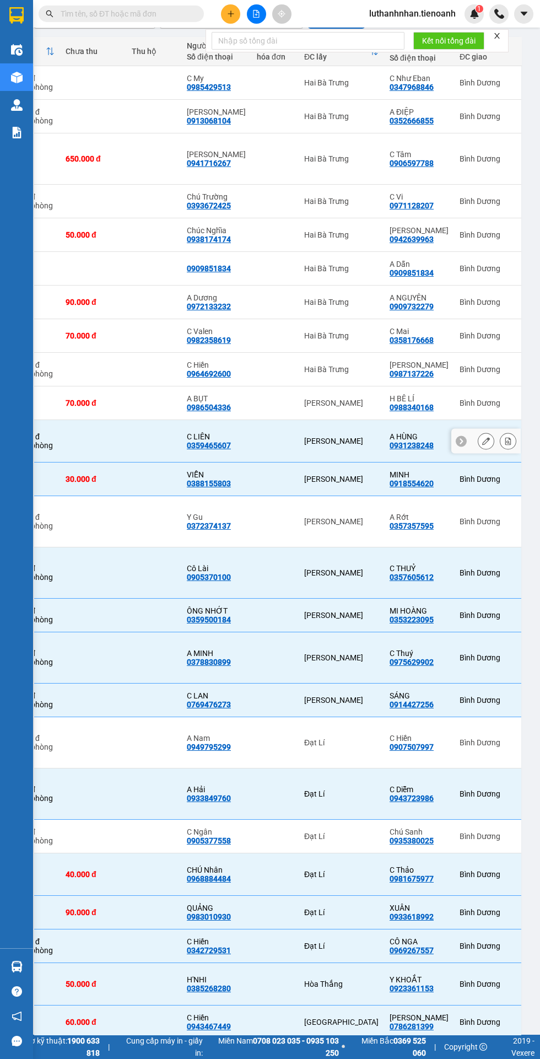
click at [304, 398] on div "[PERSON_NAME]" at bounding box center [341, 402] width 74 height 9
checkbox input "true"
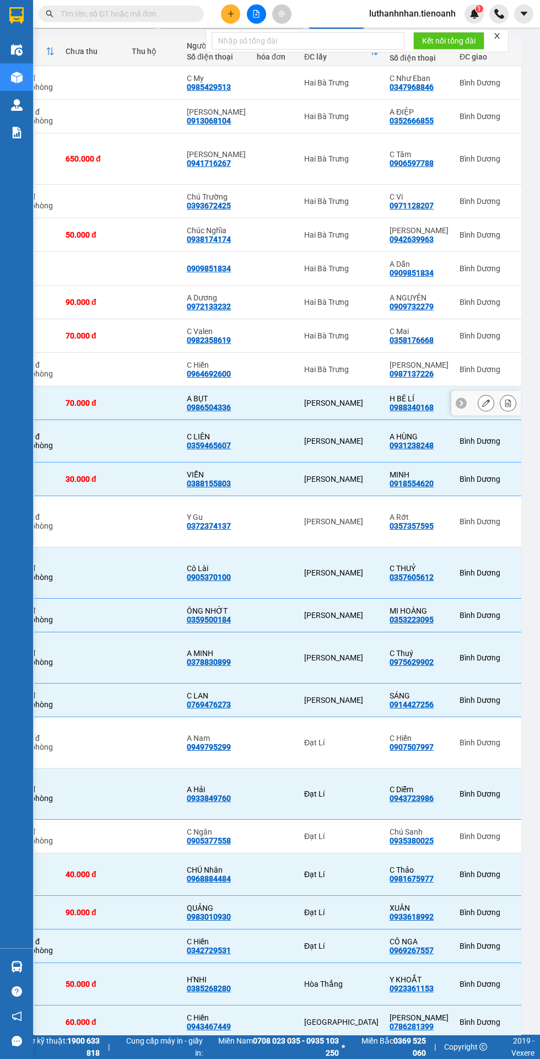
click at [304, 365] on div "Hai Bà Trưng" at bounding box center [341, 369] width 74 height 9
checkbox input "true"
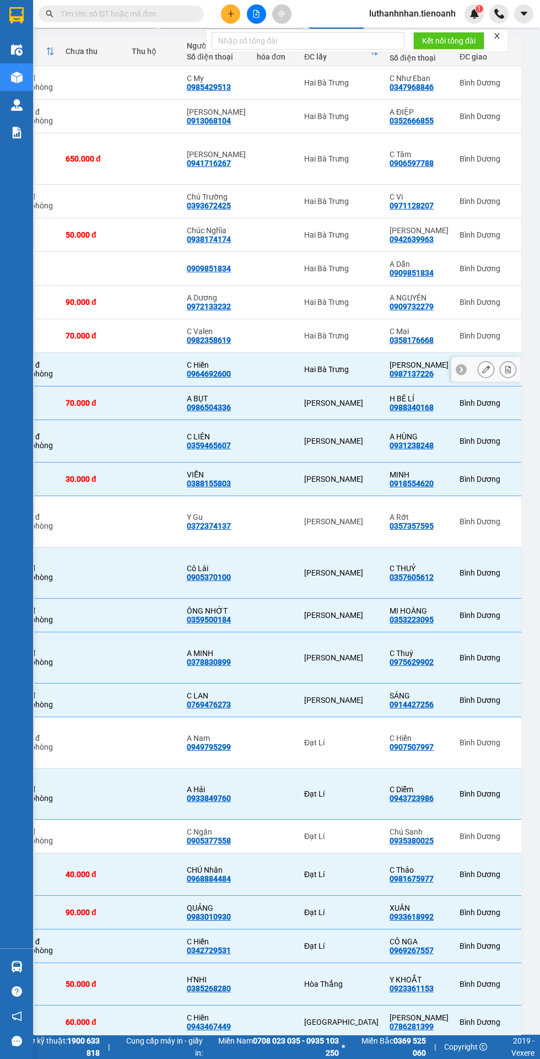
click at [304, 298] on div "Hai Bà Trưng" at bounding box center [341, 302] width 74 height 9
checkbox input "true"
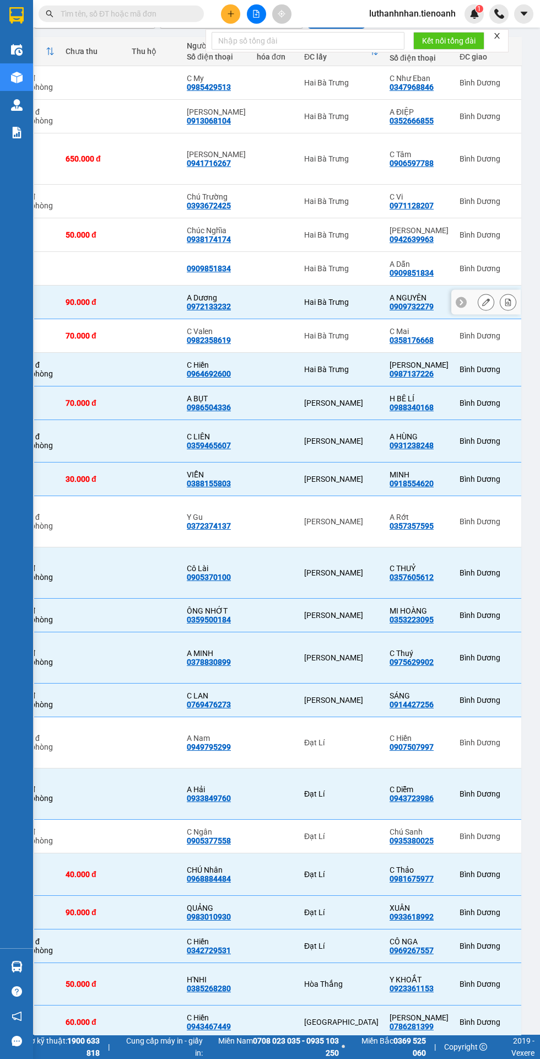
click at [304, 264] on div "Hai Bà Trưng" at bounding box center [341, 268] width 74 height 9
checkbox input "true"
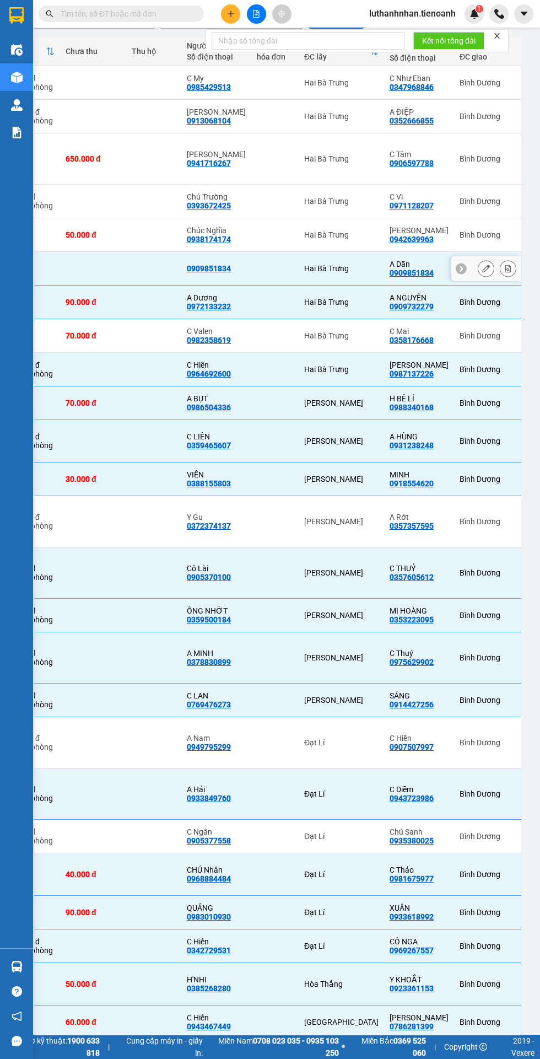
click at [304, 206] on div "Hai Bà Trưng" at bounding box center [341, 201] width 74 height 9
checkbox input "true"
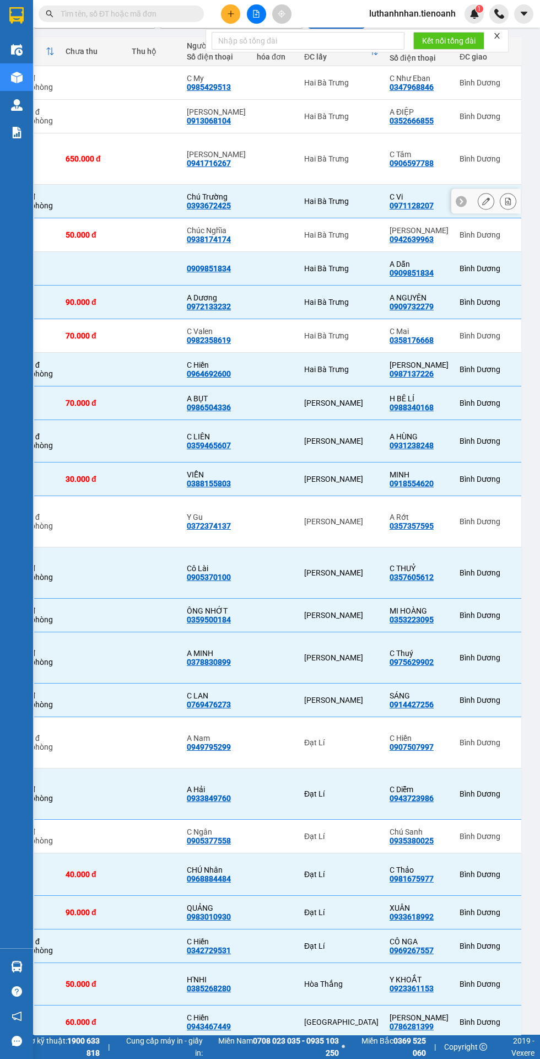
click at [304, 161] on div "Hai Bà Trưng" at bounding box center [341, 158] width 74 height 9
checkbox input "true"
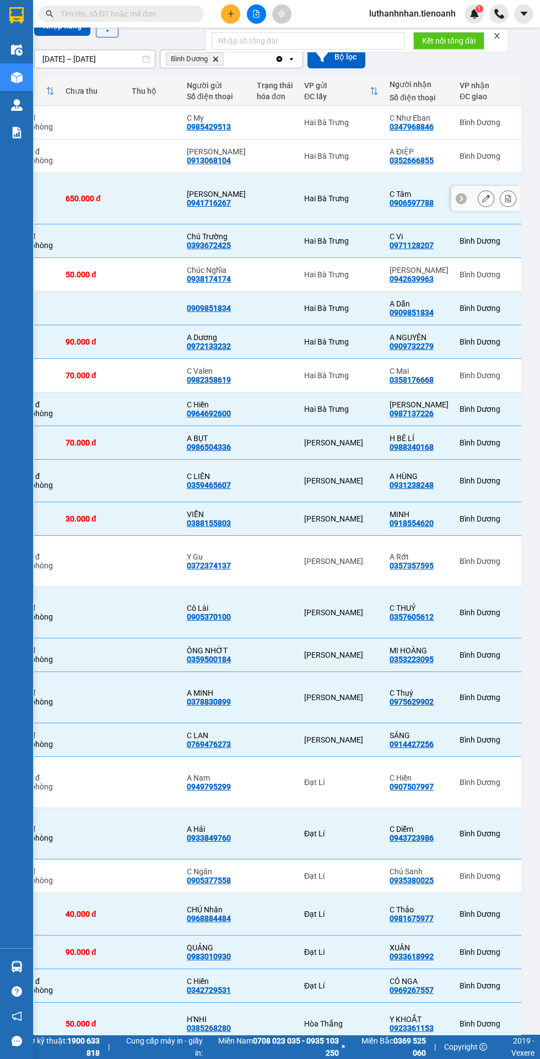
scroll to position [144, 9]
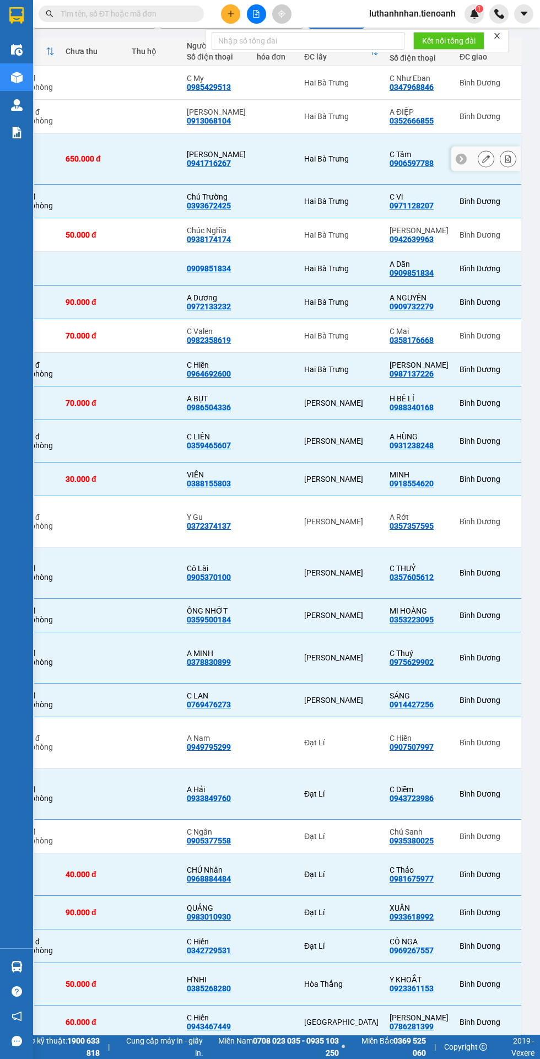
click at [257, 832] on div at bounding box center [275, 836] width 36 height 9
checkbox input "true"
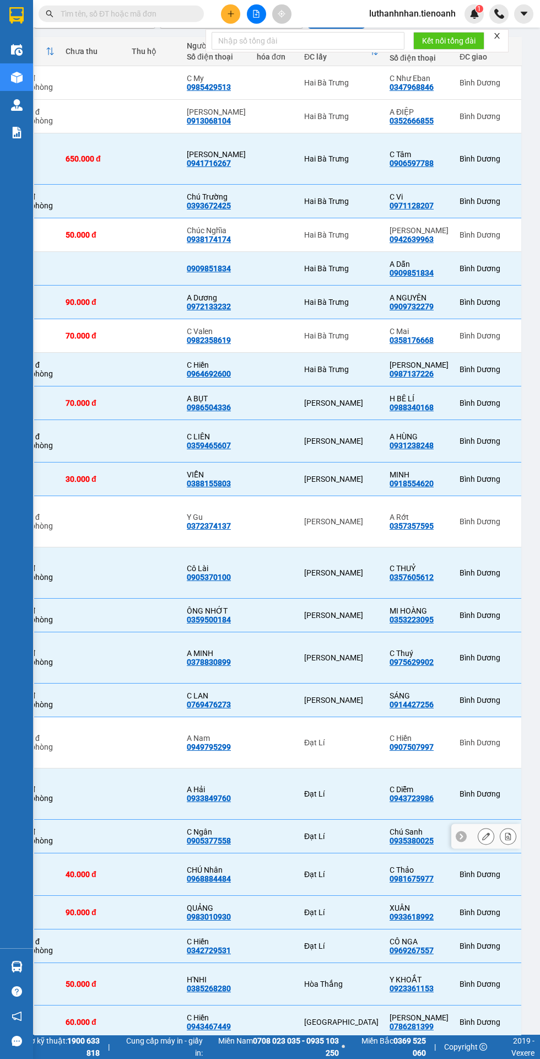
click at [257, 740] on div at bounding box center [275, 742] width 36 height 9
checkbox input "true"
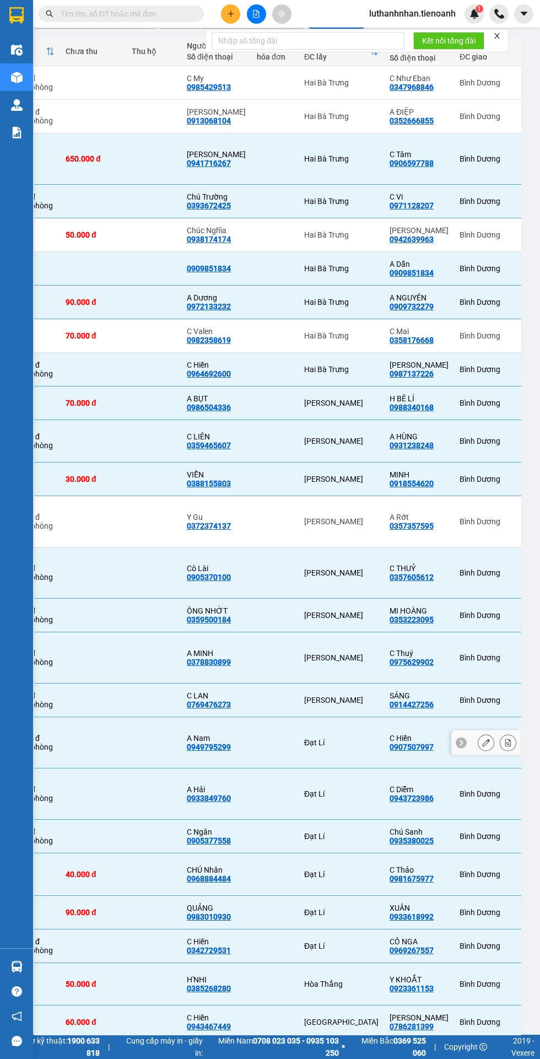
click at [304, 116] on div "Hai Bà Trưng" at bounding box center [341, 116] width 74 height 9
checkbox input "true"
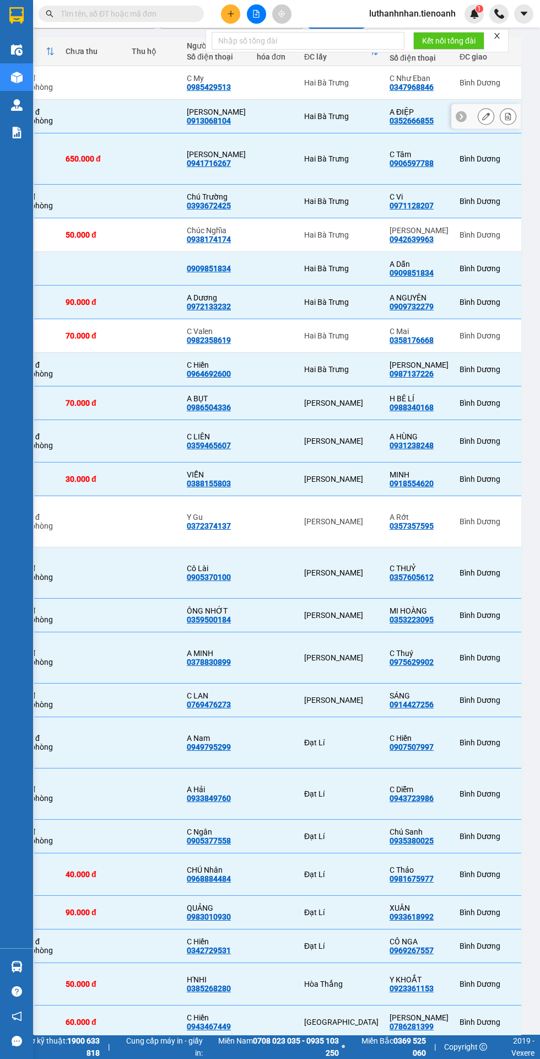
click at [251, 228] on td at bounding box center [274, 235] width 47 height 34
checkbox input "true"
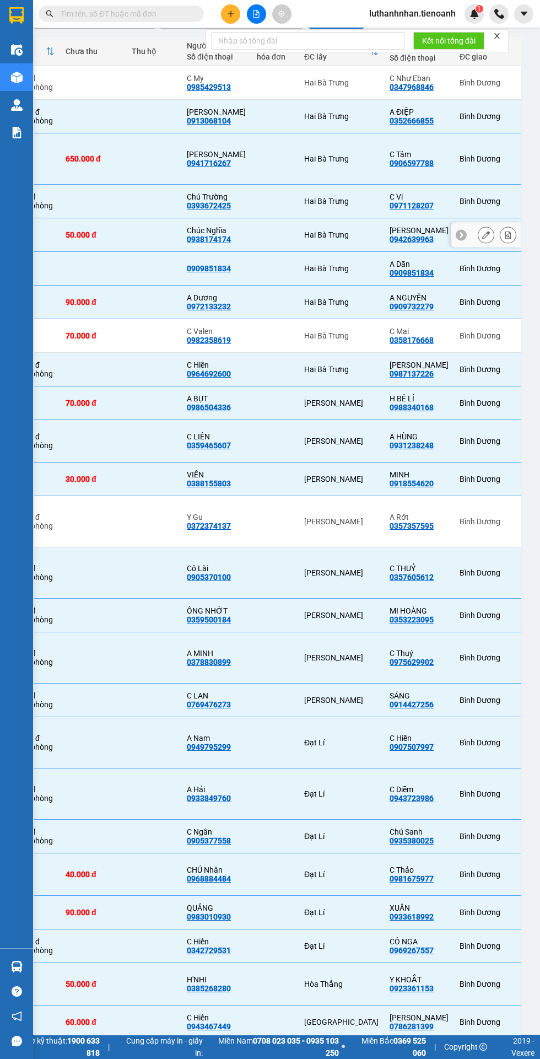
click at [390, 336] on div "0358176668" at bounding box center [412, 340] width 44 height 9
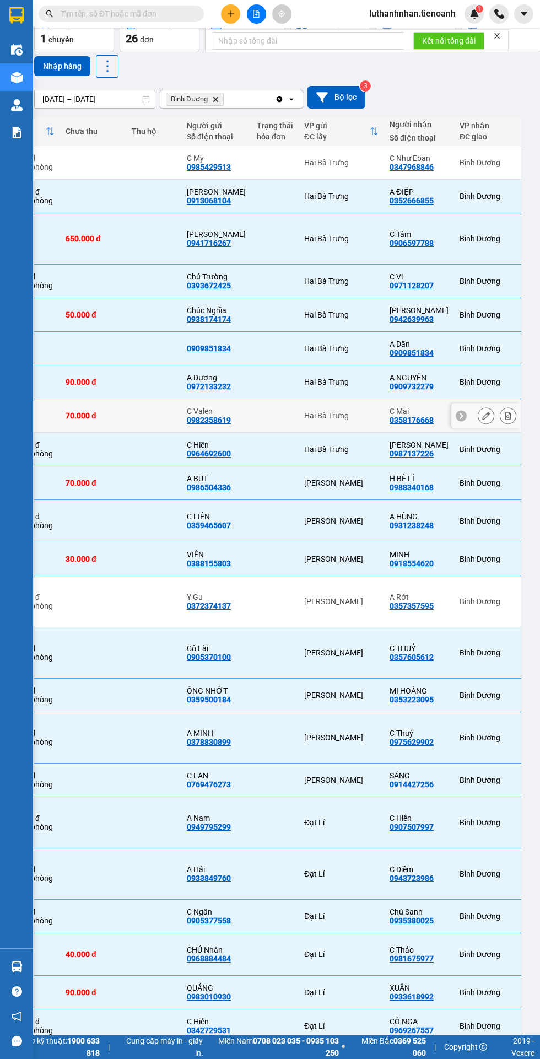
scroll to position [31, 9]
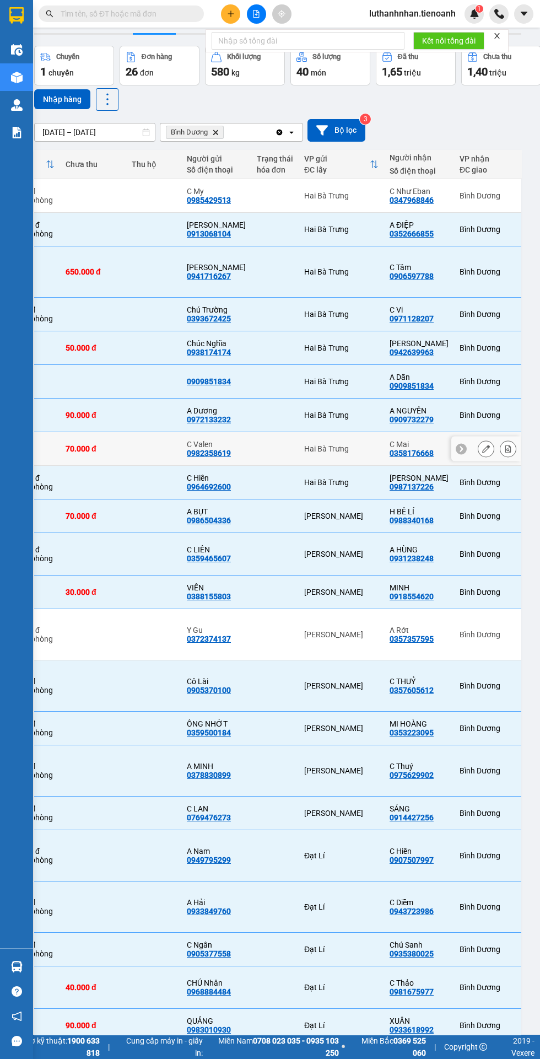
click at [304, 197] on div "Hai Bà Trưng" at bounding box center [341, 195] width 74 height 9
checkbox input "true"
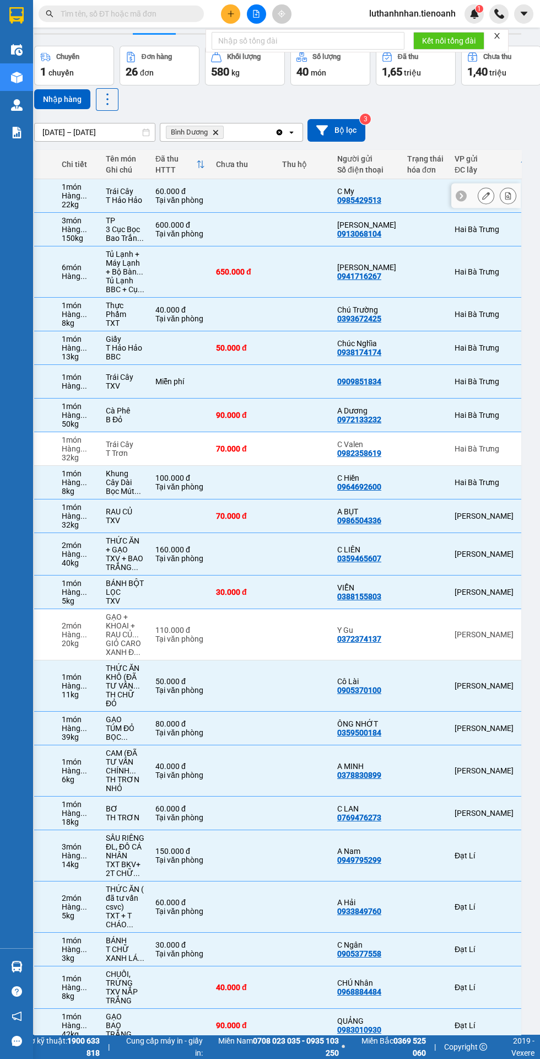
scroll to position [0, 428]
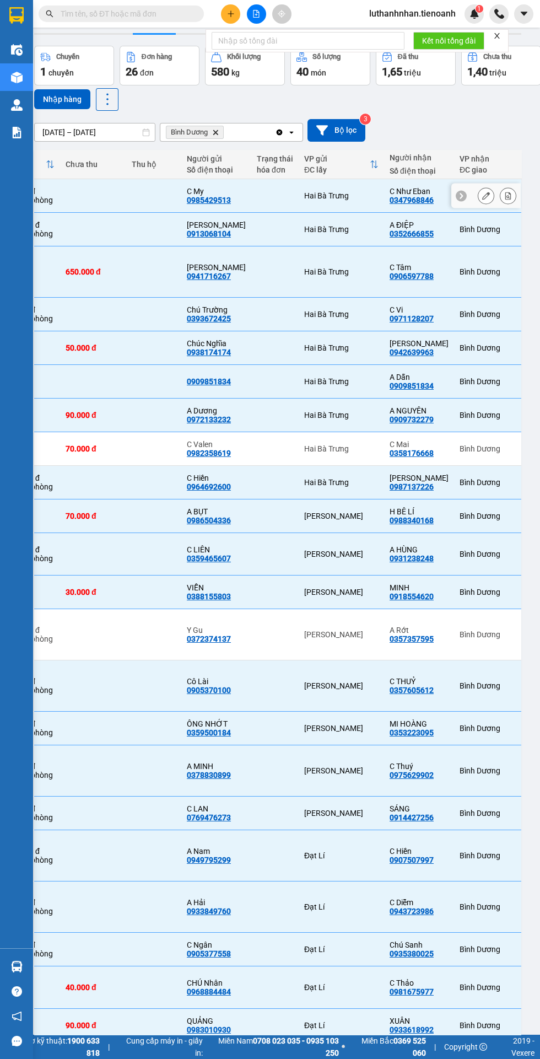
click at [187, 449] on div "0982358619" at bounding box center [209, 453] width 44 height 9
click at [252, 445] on td at bounding box center [274, 449] width 47 height 34
checkbox input "true"
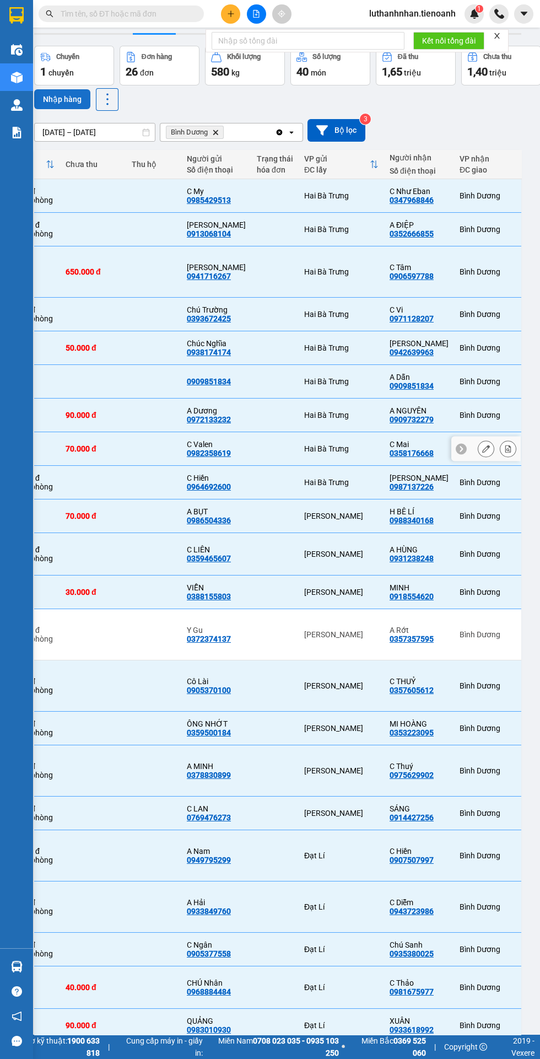
click at [59, 97] on button "Nhập hàng" at bounding box center [62, 99] width 56 height 20
checkbox input "false"
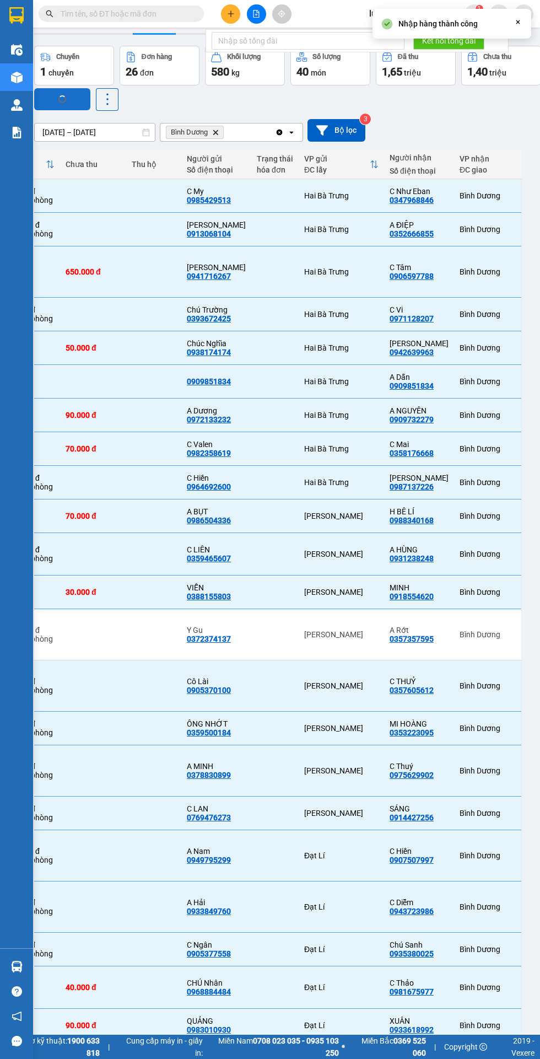
checkbox input "false"
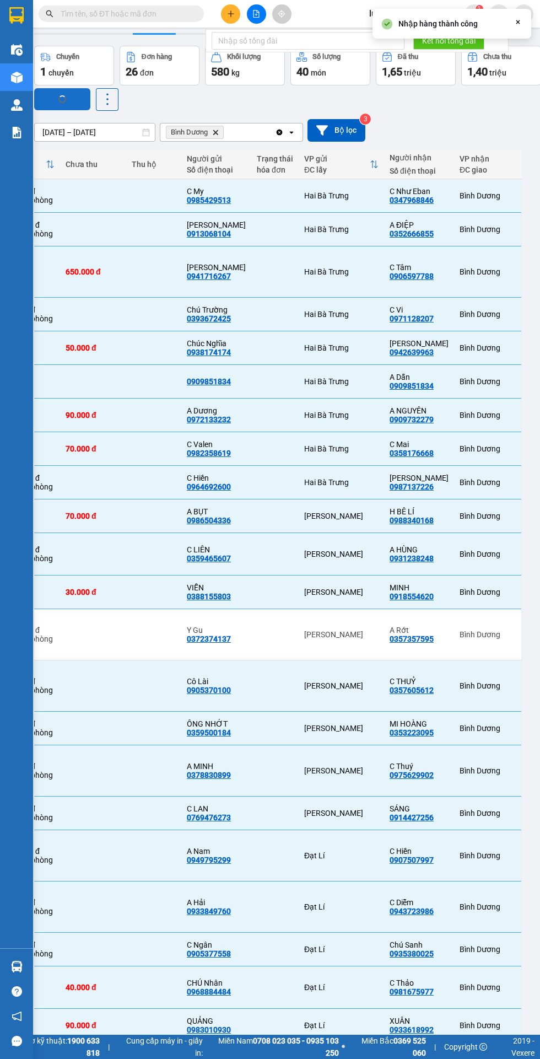
checkbox input "false"
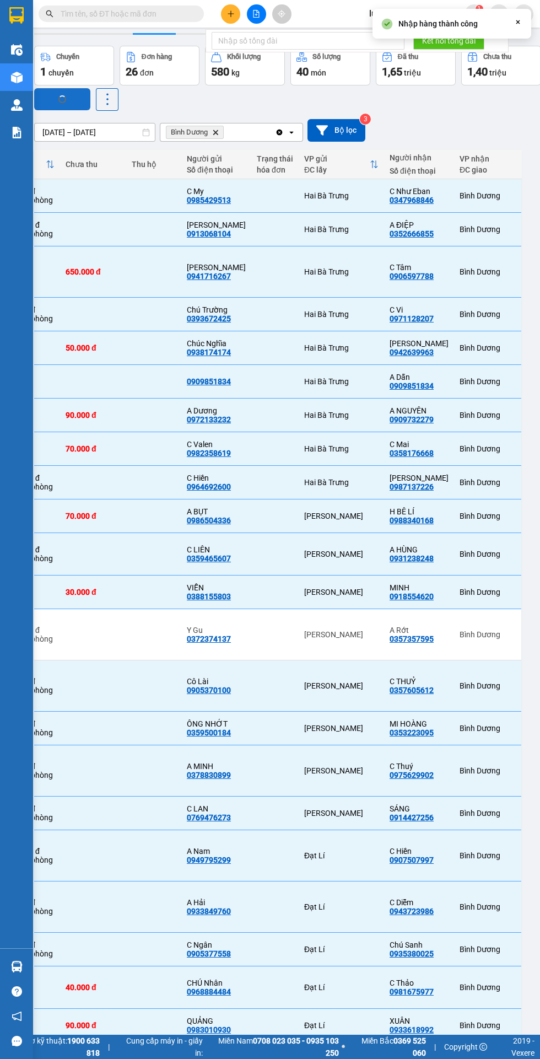
checkbox input "false"
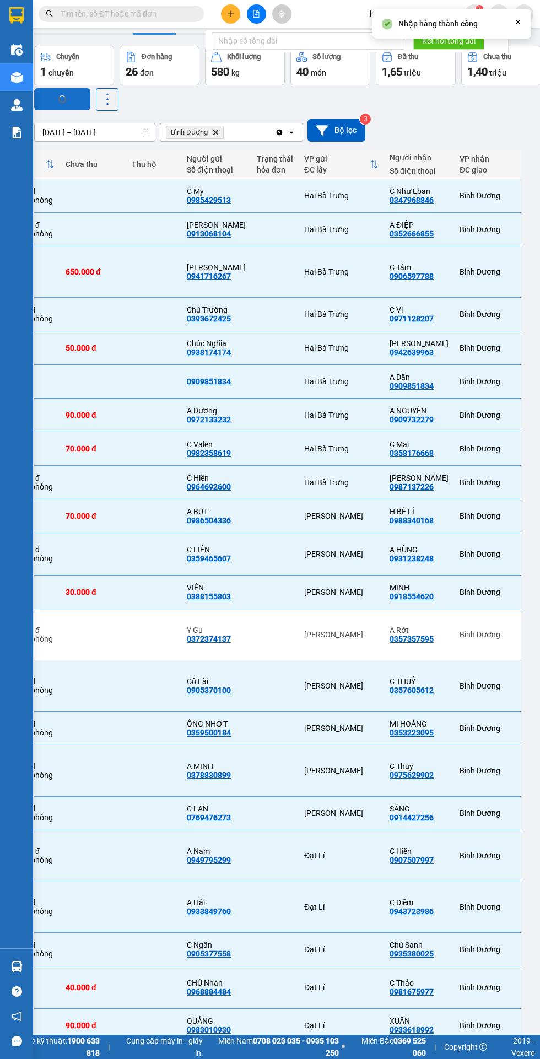
checkbox input "false"
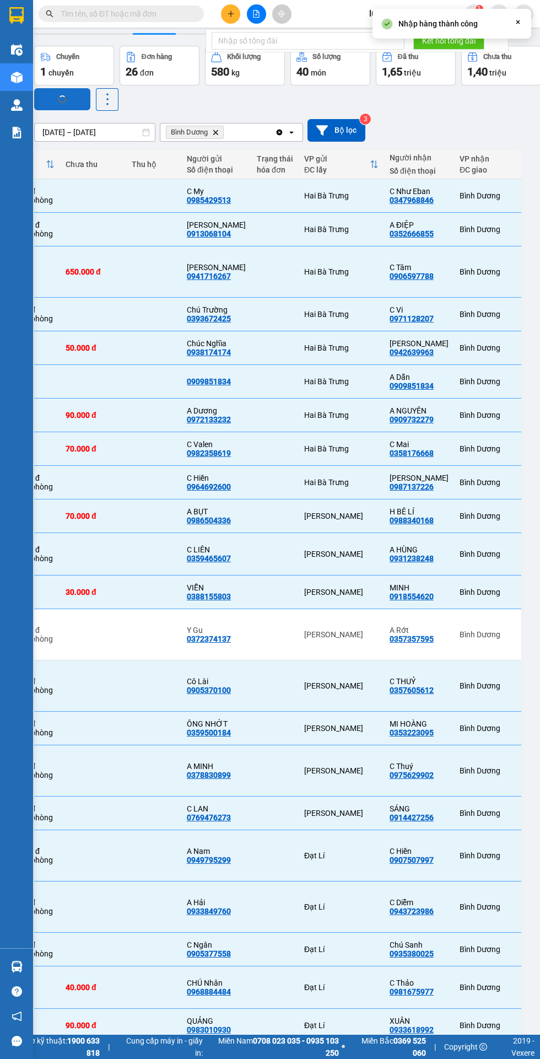
checkbox input "false"
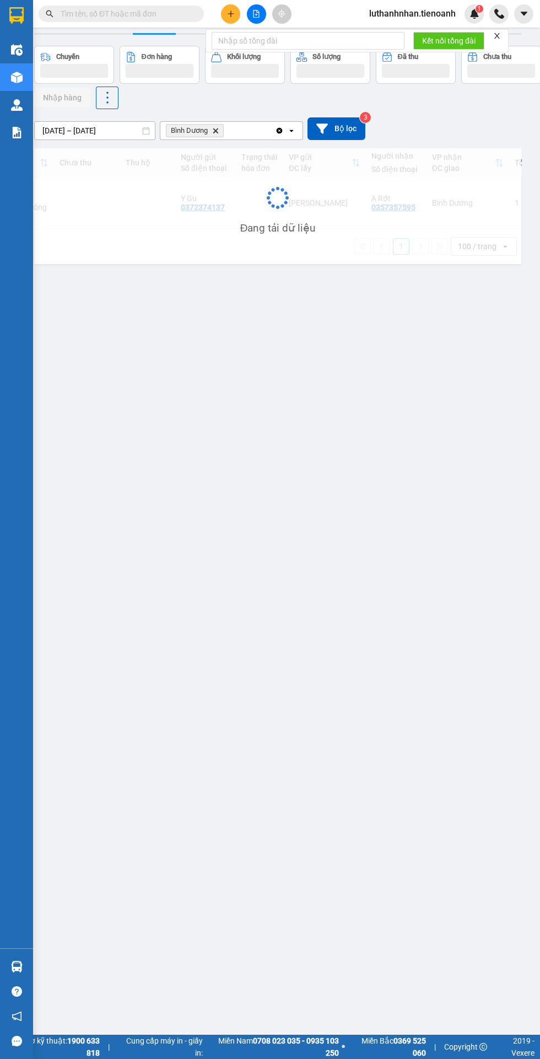
scroll to position [0, 421]
